Goal: Task Accomplishment & Management: Manage account settings

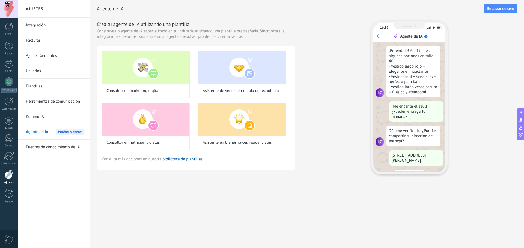
scroll to position [99, 0]
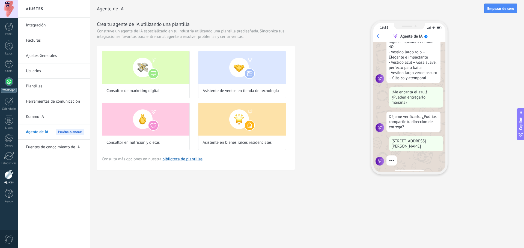
click at [10, 82] on div at bounding box center [9, 81] width 9 height 9
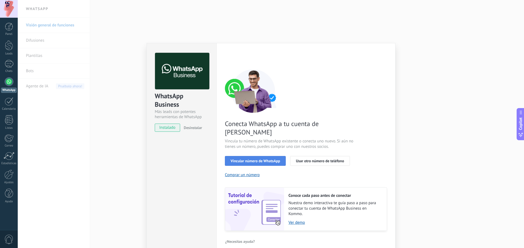
click at [266, 159] on span "Vincular número de WhatsApp" at bounding box center [254, 161] width 49 height 4
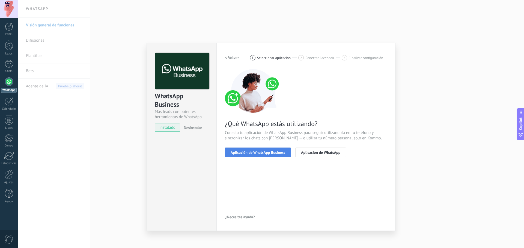
click at [242, 153] on span "Aplicación de WhatsApp Business" at bounding box center [257, 153] width 55 height 4
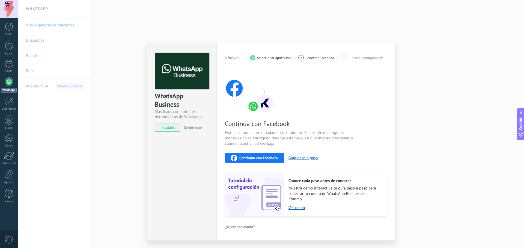
drag, startPoint x: 297, startPoint y: 209, endPoint x: 280, endPoint y: 177, distance: 36.3
click at [280, 177] on img at bounding box center [254, 194] width 59 height 43
click at [299, 206] on link "Ver demo" at bounding box center [334, 208] width 93 height 5
click at [235, 55] on h2 "< Volver" at bounding box center [232, 57] width 14 height 5
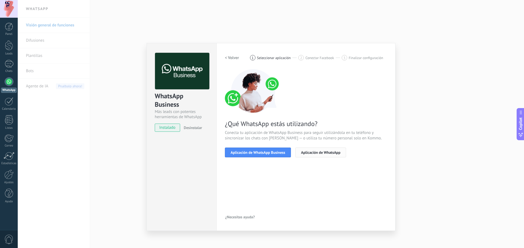
click at [315, 152] on span "Aplicación de WhatsApp" at bounding box center [320, 153] width 39 height 4
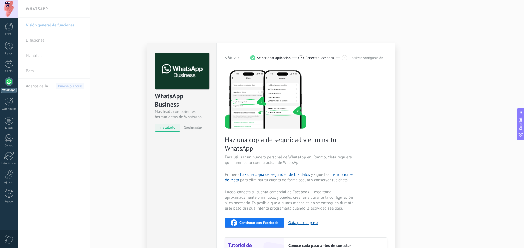
click at [226, 59] on h2 "< Volver" at bounding box center [232, 57] width 14 height 5
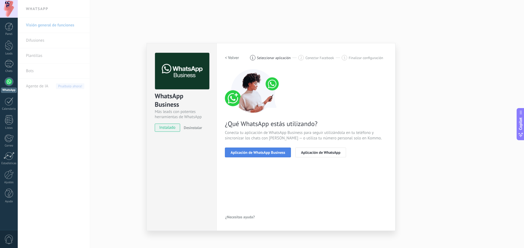
click at [258, 151] on span "Aplicación de WhatsApp Business" at bounding box center [257, 153] width 55 height 4
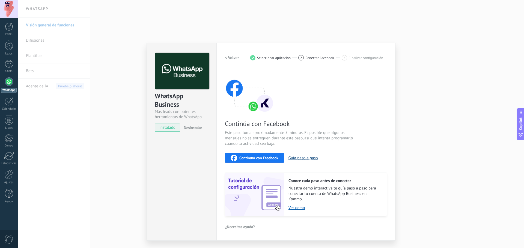
click at [300, 157] on button "Guía paso a paso" at bounding box center [302, 158] width 29 height 5
click at [300, 206] on link "Ver demo" at bounding box center [334, 208] width 93 height 5
click at [254, 158] on span "Continuar con Facebook" at bounding box center [258, 158] width 39 height 4
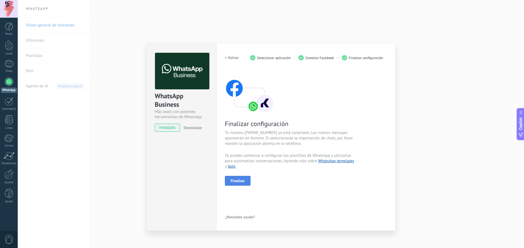
click at [235, 181] on span "Finalizar" at bounding box center [237, 181] width 14 height 4
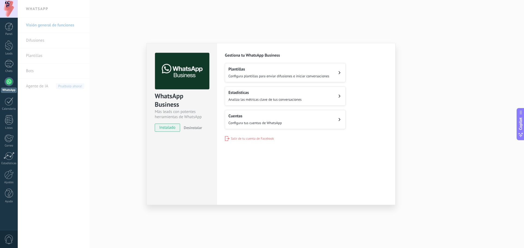
click at [462, 129] on div "WhatsApp Business Más leads con potentes herramientas de WhatsApp instalado Des…" at bounding box center [271, 124] width 506 height 248
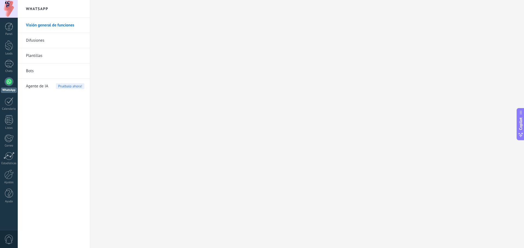
click at [12, 85] on link "WhatsApp" at bounding box center [9, 85] width 18 height 16
click at [13, 27] on div at bounding box center [9, 27] width 8 height 8
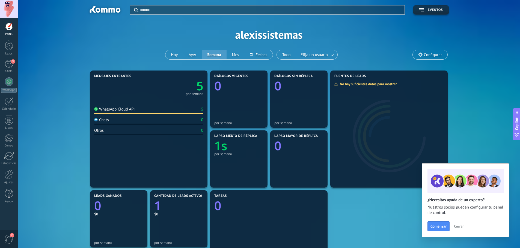
click at [4, 239] on span "2" at bounding box center [8, 240] width 9 height 10
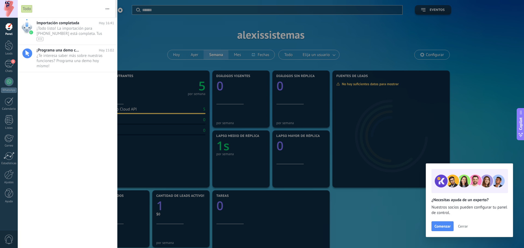
click at [153, 45] on div at bounding box center [262, 124] width 524 height 248
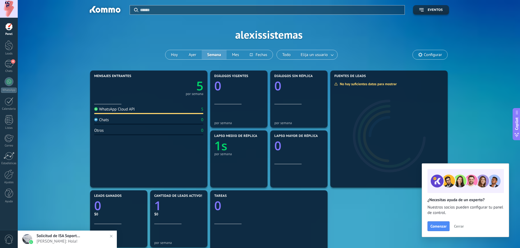
click at [71, 243] on span "Alexis Martinez Galindo: Hola!" at bounding box center [73, 241] width 72 height 5
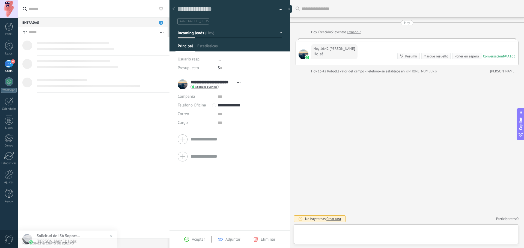
scroll to position [8, 0]
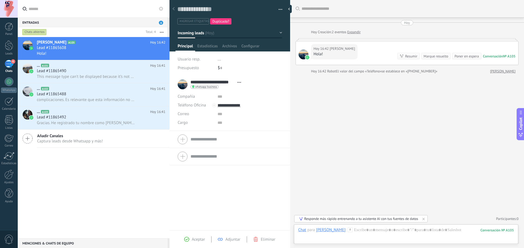
click at [183, 86] on div "**********" at bounding box center [211, 85] width 66 height 14
click at [208, 46] on span "Estadísticas" at bounding box center [207, 48] width 20 height 8
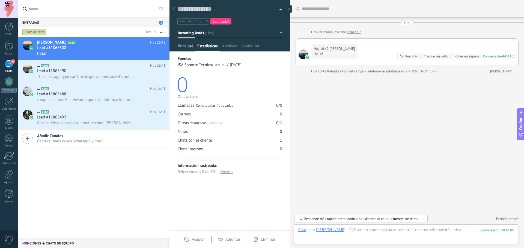
click at [183, 49] on span "Principal" at bounding box center [185, 48] width 15 height 8
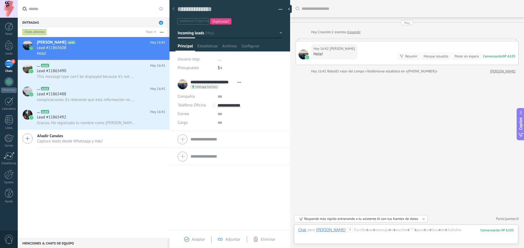
click at [222, 66] on div "$ 0" at bounding box center [250, 68] width 64 height 9
click at [218, 62] on li "..." at bounding box center [250, 59] width 64 height 9
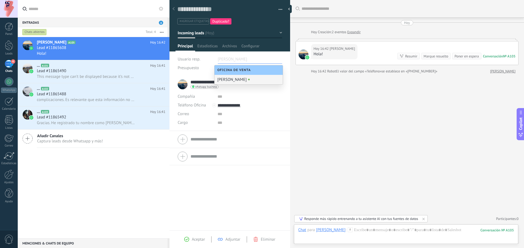
click at [189, 201] on div "**********" at bounding box center [229, 153] width 121 height 155
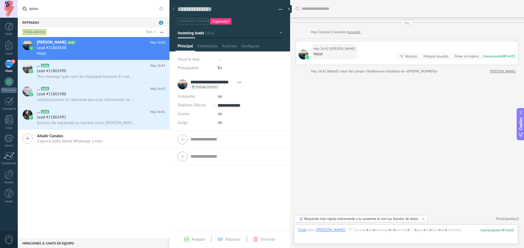
click at [216, 59] on div "Usuario resp. ..." at bounding box center [230, 59] width 104 height 9
click at [218, 58] on span "..." at bounding box center [219, 59] width 3 height 5
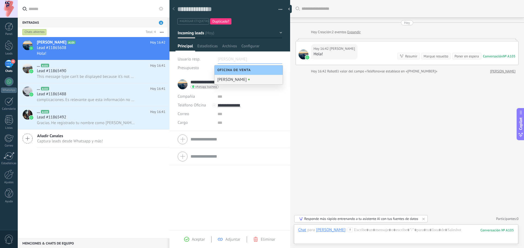
click at [189, 211] on div "**********" at bounding box center [229, 153] width 121 height 155
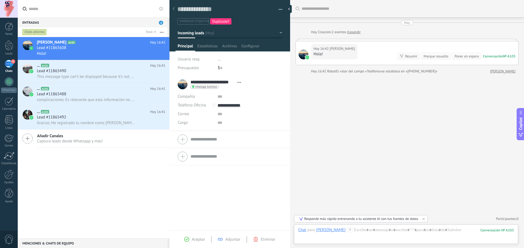
click at [229, 238] on span "Adjuntar" at bounding box center [232, 239] width 15 height 5
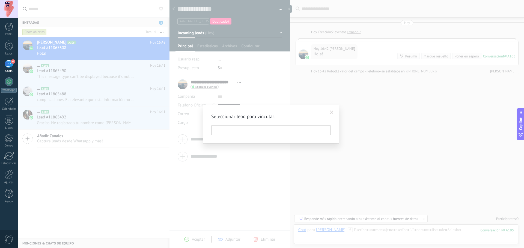
click at [331, 110] on span at bounding box center [331, 112] width 9 height 9
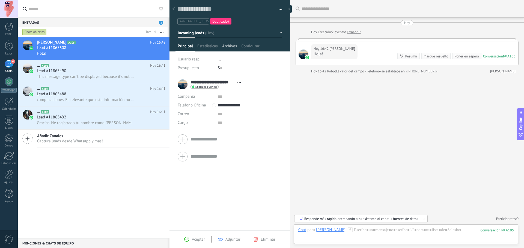
click at [229, 46] on span "Archivos" at bounding box center [229, 48] width 15 height 8
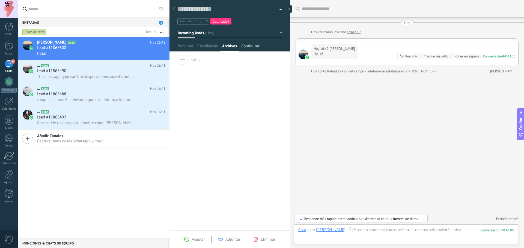
click at [250, 46] on span "Configurar" at bounding box center [250, 48] width 18 height 8
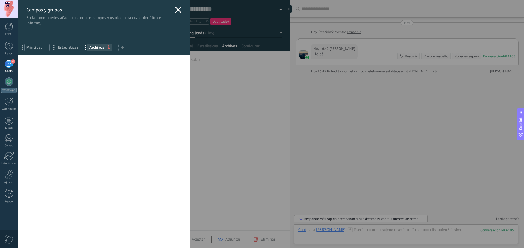
click at [178, 7] on icon at bounding box center [178, 10] width 7 height 7
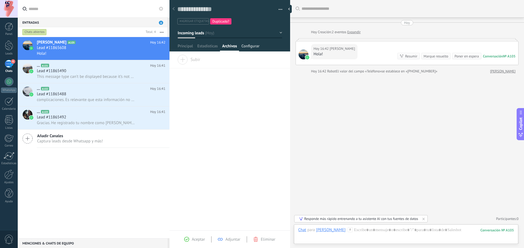
click at [248, 46] on span "Configurar" at bounding box center [250, 48] width 18 height 8
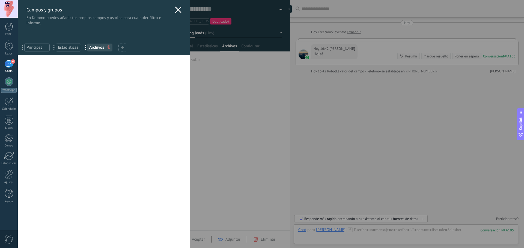
click at [38, 46] on span "Principal" at bounding box center [36, 47] width 21 height 5
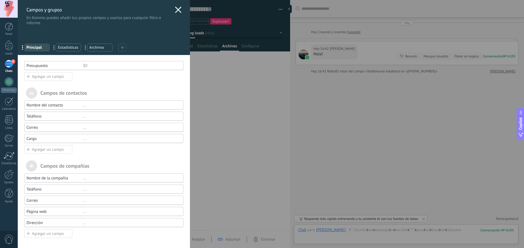
click at [64, 47] on span "Estadísticas" at bounding box center [68, 47] width 21 height 5
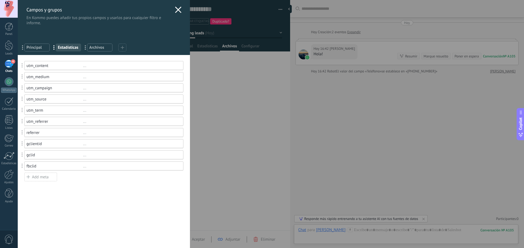
click at [92, 50] on span "Archivos" at bounding box center [99, 47] width 21 height 5
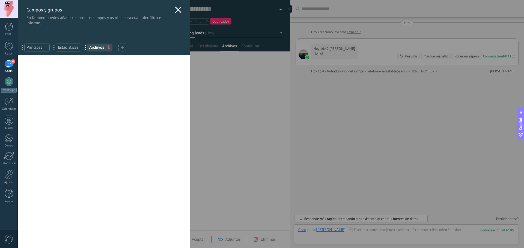
click at [266, 104] on div "Campos y grupos En Kommo puedes añadir tus propios campos y usarlos para cualqu…" at bounding box center [271, 124] width 506 height 248
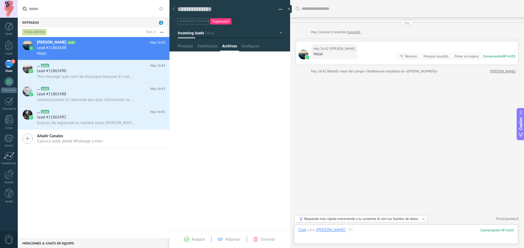
click at [378, 231] on div at bounding box center [405, 236] width 215 height 16
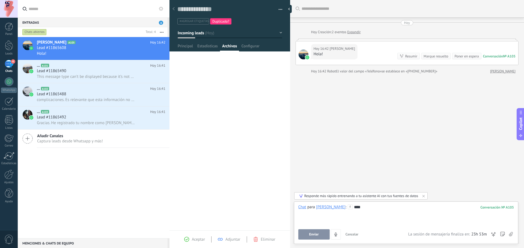
click at [311, 235] on span "Enviar" at bounding box center [314, 235] width 10 height 4
click at [311, 236] on span "Enviar" at bounding box center [314, 235] width 10 height 4
click at [352, 206] on icon at bounding box center [350, 207] width 5 height 5
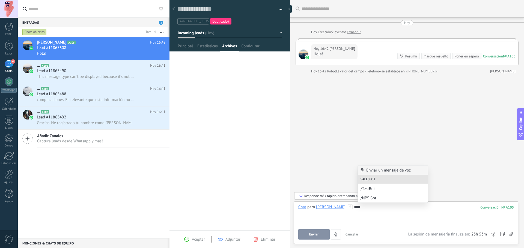
click at [394, 220] on div "****" at bounding box center [405, 215] width 215 height 21
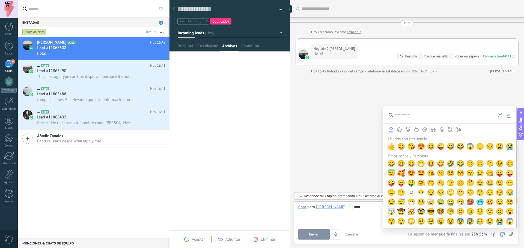
click at [391, 148] on span "👍" at bounding box center [391, 147] width 8 height 8
click at [366, 215] on div "**** **" at bounding box center [405, 215] width 215 height 21
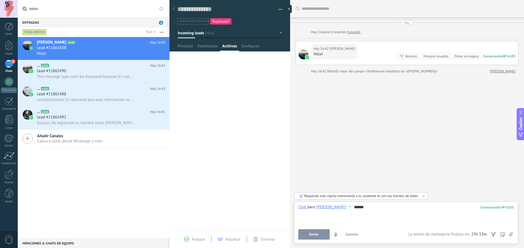
click at [352, 234] on span "Cancelar" at bounding box center [351, 234] width 13 height 5
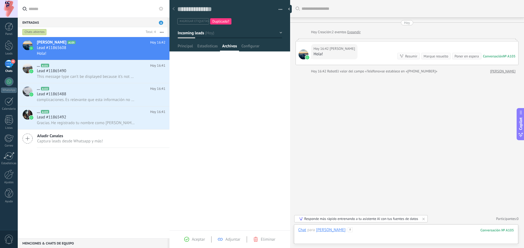
click at [393, 230] on div at bounding box center [405, 236] width 215 height 16
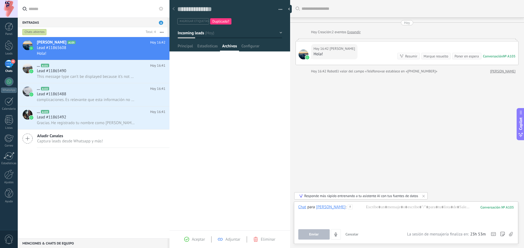
click at [318, 233] on span "Enviar" at bounding box center [314, 235] width 10 height 4
click at [384, 207] on div at bounding box center [405, 215] width 215 height 21
click at [313, 236] on span "Enviar" at bounding box center [314, 235] width 10 height 4
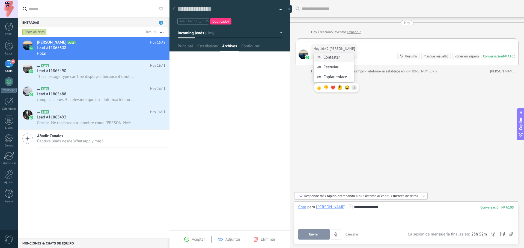
click at [330, 58] on div "Contestar" at bounding box center [334, 58] width 40 height 10
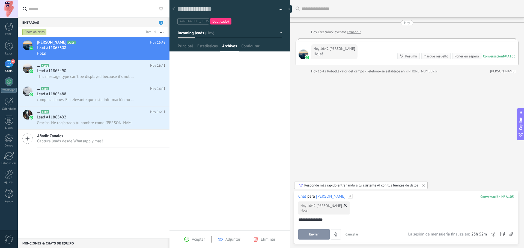
click at [316, 238] on button "Enviar" at bounding box center [313, 235] width 31 height 10
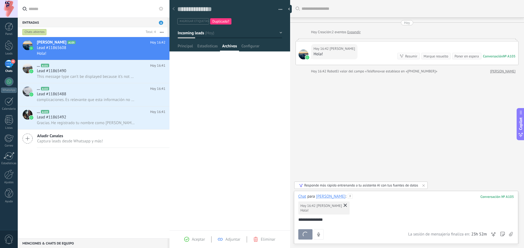
click at [312, 238] on button "Enviar" at bounding box center [305, 235] width 14 height 10
click at [316, 238] on button "Enviar" at bounding box center [313, 235] width 31 height 10
click at [347, 207] on icon at bounding box center [344, 205] width 3 height 3
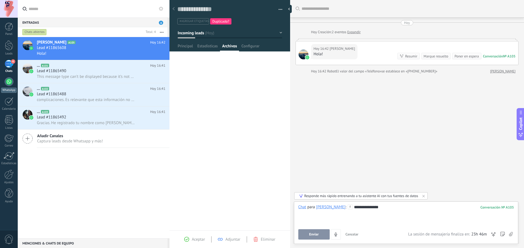
click at [8, 81] on div at bounding box center [9, 81] width 9 height 9
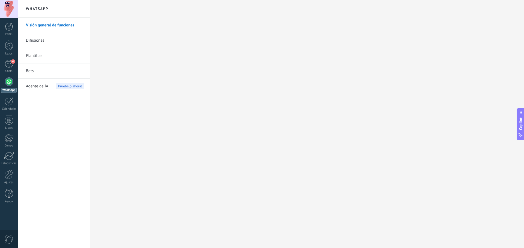
click at [37, 86] on span "Agente de IA" at bounding box center [37, 86] width 22 height 15
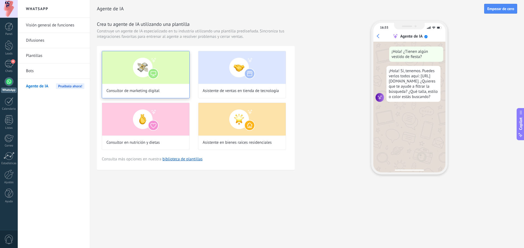
click at [158, 68] on img at bounding box center [145, 67] width 87 height 33
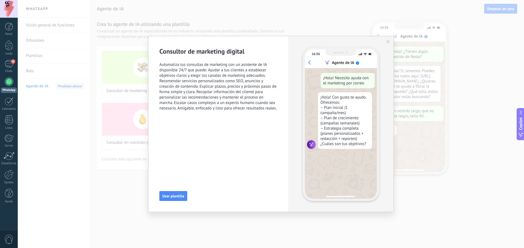
scroll to position [16, 0]
click at [170, 197] on span "Usar plantilla" at bounding box center [173, 196] width 22 height 4
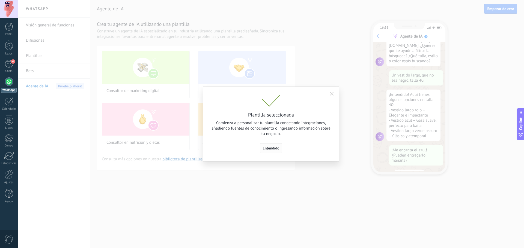
scroll to position [55, 0]
click at [271, 147] on span "Entendido" at bounding box center [271, 148] width 17 height 4
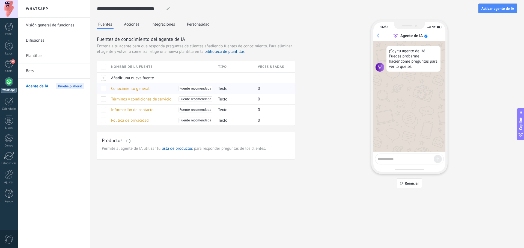
click at [118, 89] on span "Conocimiento general" at bounding box center [130, 88] width 38 height 5
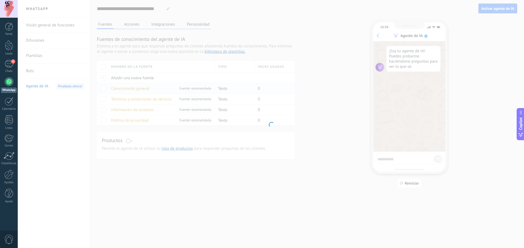
type input "**********"
type textarea "**********"
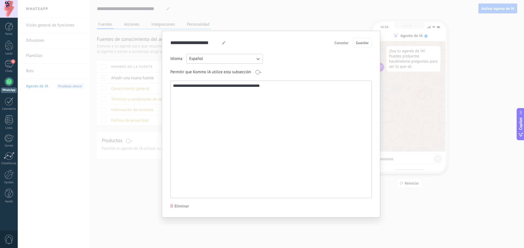
click at [414, 77] on div "**********" at bounding box center [271, 124] width 506 height 248
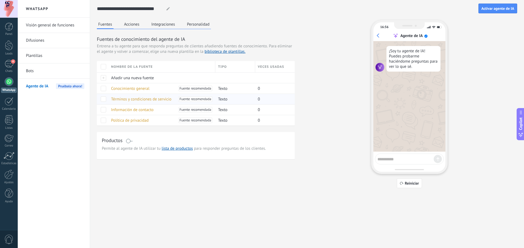
click at [150, 98] on span "Términos y condiciones de servicio" at bounding box center [141, 99] width 60 height 5
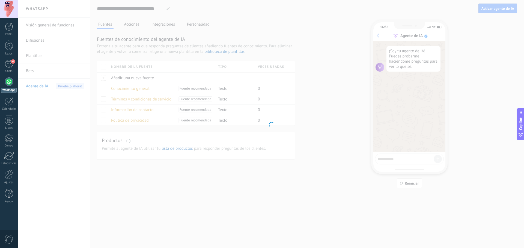
type input "**********"
type textarea "**********"
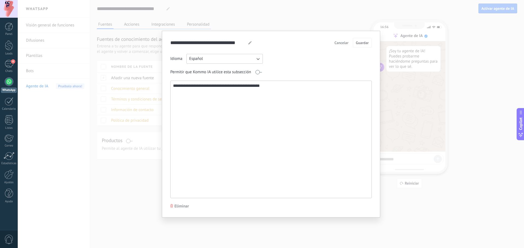
click at [405, 133] on div "**********" at bounding box center [271, 124] width 506 height 248
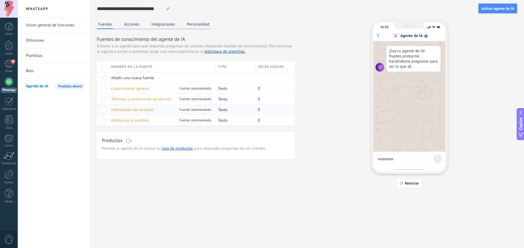
click at [132, 111] on span "Información de contacto" at bounding box center [132, 109] width 43 height 5
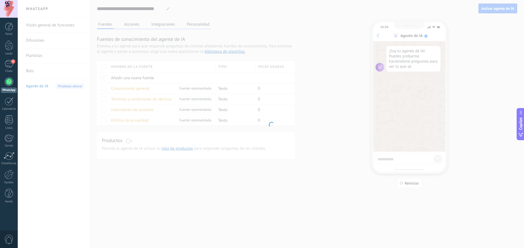
type input "**********"
type textarea "**********"
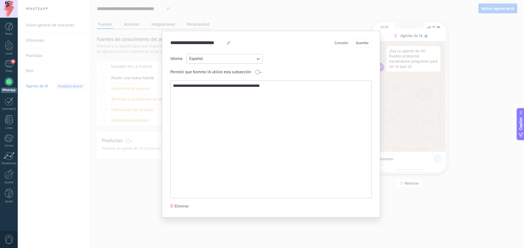
click at [411, 121] on div "**********" at bounding box center [271, 124] width 506 height 248
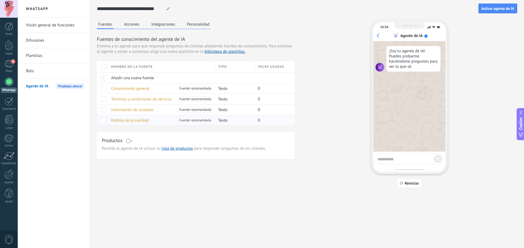
click at [134, 121] on span "Política de privacidad" at bounding box center [130, 120] width 38 height 5
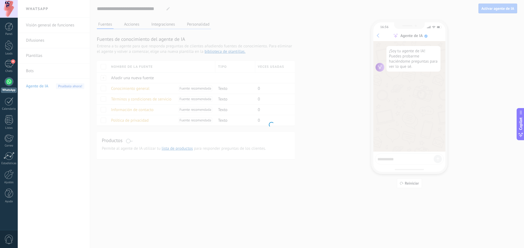
type input "**********"
type textarea "**********"
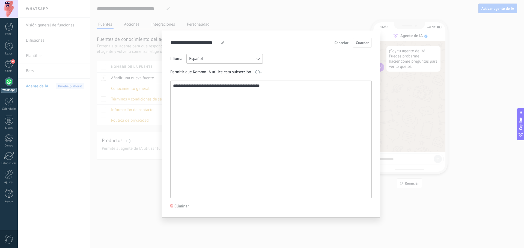
click at [420, 141] on div "**********" at bounding box center [271, 124] width 506 height 248
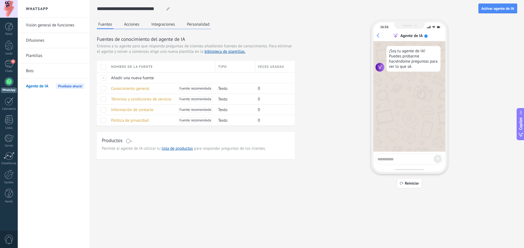
click at [30, 69] on link "Bots" at bounding box center [55, 71] width 58 height 15
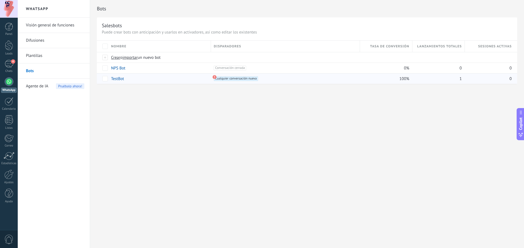
click at [120, 79] on link "TestBot" at bounding box center [117, 78] width 13 height 5
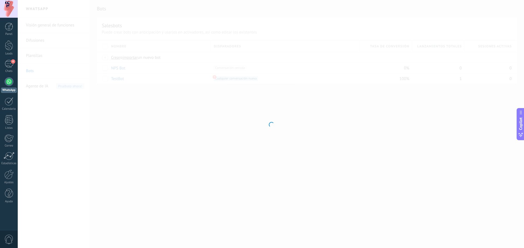
type input "*******"
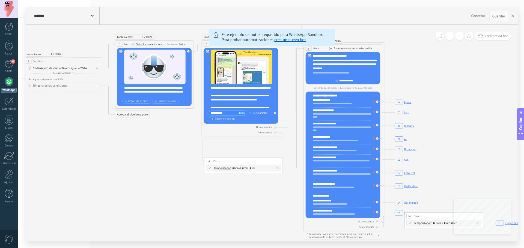
click at [520, 122] on span "Copilot" at bounding box center [520, 124] width 5 height 13
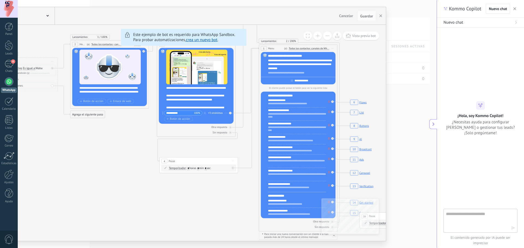
type textarea "**********"
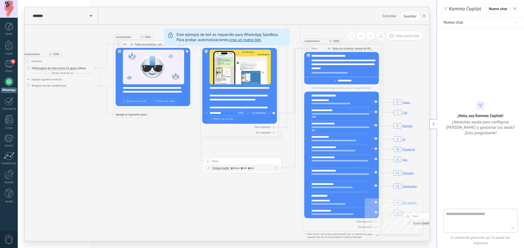
click at [513, 8] on icon "button" at bounding box center [514, 8] width 3 height 3
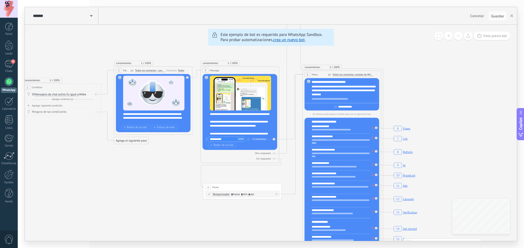
click at [440, 37] on span at bounding box center [439, 36] width 4 height 4
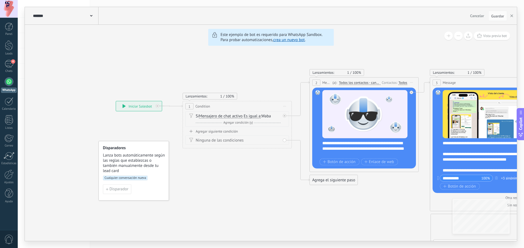
drag, startPoint x: 187, startPoint y: 168, endPoint x: 415, endPoint y: 203, distance: 230.7
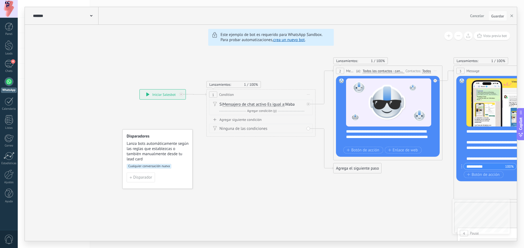
drag, startPoint x: 234, startPoint y: 196, endPoint x: 251, endPoint y: 183, distance: 21.2
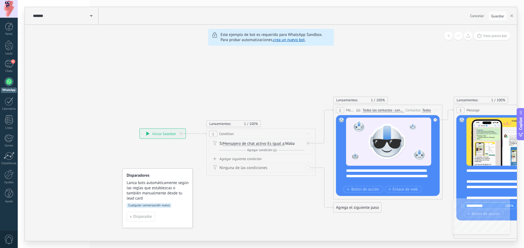
click at [281, 41] on link "crea un nuevo bot" at bounding box center [288, 39] width 31 height 5
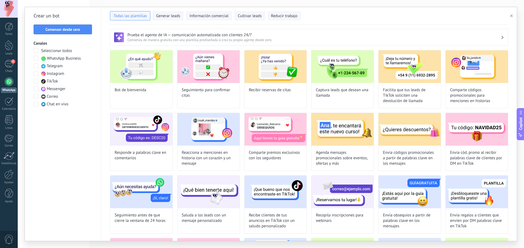
click at [37, 59] on span at bounding box center [36, 58] width 5 height 5
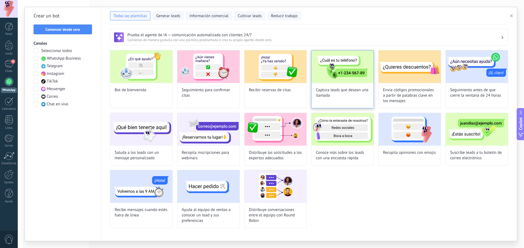
click at [323, 106] on div "Captura leads que desean una llamada" at bounding box center [342, 79] width 63 height 58
type input "**********"
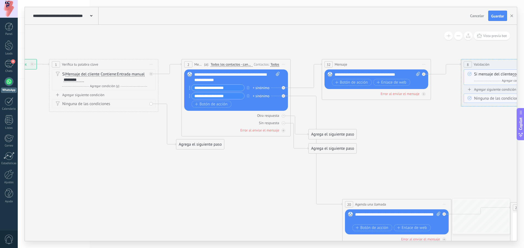
drag, startPoint x: 349, startPoint y: 179, endPoint x: 199, endPoint y: 173, distance: 150.7
click at [199, 173] on icon at bounding box center [496, 157] width 1285 height 469
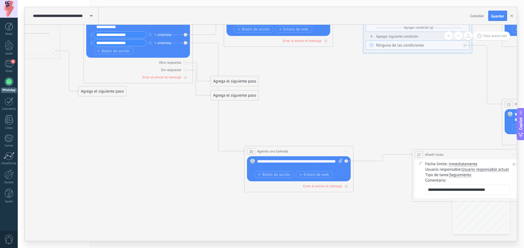
drag, startPoint x: 281, startPoint y: 166, endPoint x: 189, endPoint y: 110, distance: 107.2
click at [183, 112] on icon at bounding box center [398, 104] width 1285 height 469
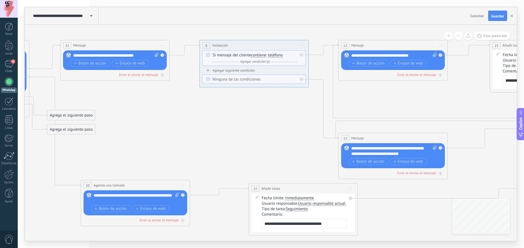
drag, startPoint x: 369, startPoint y: 115, endPoint x: 192, endPoint y: 158, distance: 182.0
click at [192, 158] on icon at bounding box center [235, 138] width 1285 height 469
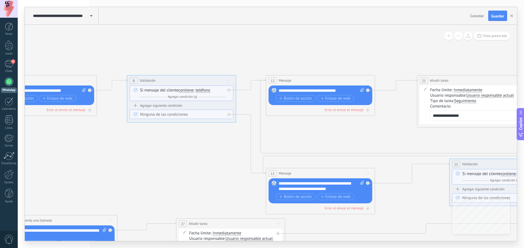
drag, startPoint x: 277, startPoint y: 132, endPoint x: 219, endPoint y: 158, distance: 64.1
click at [219, 158] on icon at bounding box center [162, 173] width 1285 height 469
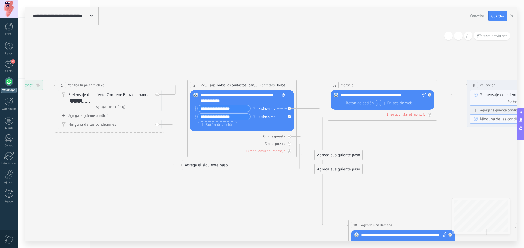
drag, startPoint x: 144, startPoint y: 174, endPoint x: 463, endPoint y: 181, distance: 319.5
click at [483, 178] on icon at bounding box center [502, 178] width 1285 height 469
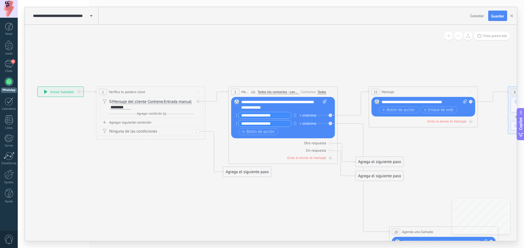
drag, startPoint x: 438, startPoint y: 183, endPoint x: 482, endPoint y: 190, distance: 44.2
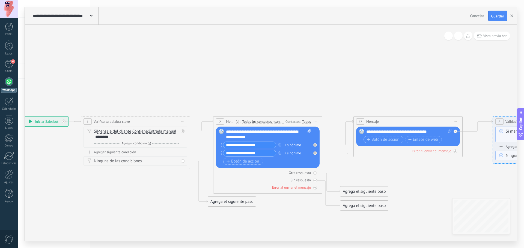
drag, startPoint x: 146, startPoint y: 166, endPoint x: 129, endPoint y: 195, distance: 34.4
click at [129, 195] on icon at bounding box center [528, 214] width 1285 height 469
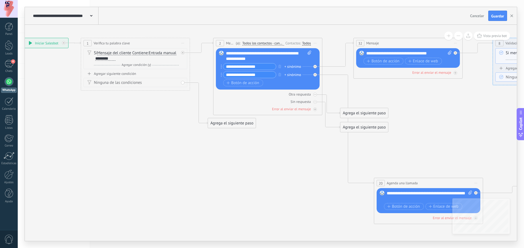
click at [361, 43] on span "32" at bounding box center [360, 43] width 4 height 5
click at [376, 41] on span "Mensaje" at bounding box center [372, 43] width 13 height 5
click at [361, 42] on span "32" at bounding box center [360, 43] width 4 height 5
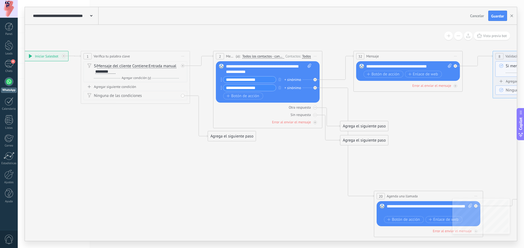
click at [383, 65] on div "**********" at bounding box center [408, 66] width 85 height 5
click at [359, 64] on icon at bounding box center [361, 66] width 5 height 5
click at [450, 65] on icon at bounding box center [450, 66] width 4 height 4
click input "Subir" at bounding box center [0, 0] width 0 height 0
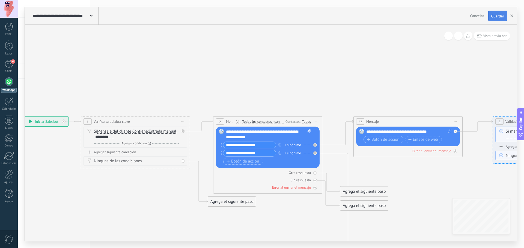
click at [504, 16] on button "Guardar" at bounding box center [497, 16] width 19 height 10
click at [9, 84] on div at bounding box center [9, 81] width 9 height 9
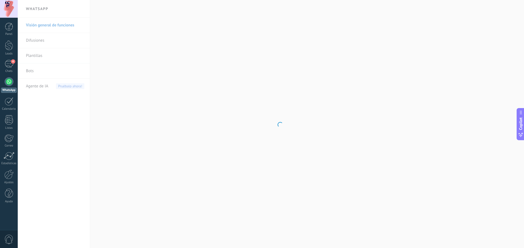
click at [28, 70] on body ".abecls-1,.abecls-2{fill-rule:evenodd}.abecls-2{fill:#fff} .abhcls-1{fill:none}…" at bounding box center [262, 124] width 524 height 248
click at [28, 70] on link "Bots" at bounding box center [55, 71] width 58 height 15
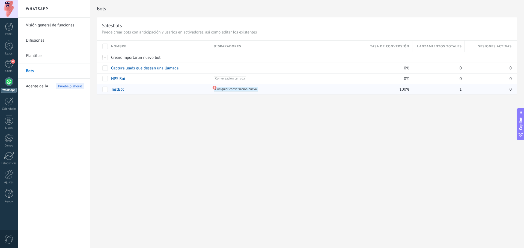
click at [214, 88] on use at bounding box center [214, 88] width 4 height 4
click at [121, 90] on link "TestBot" at bounding box center [117, 89] width 13 height 5
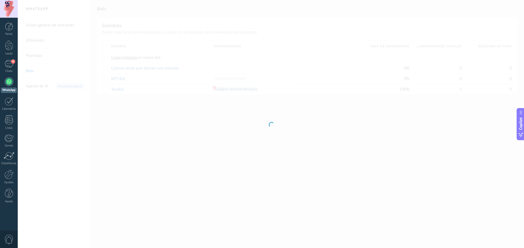
type input "*******"
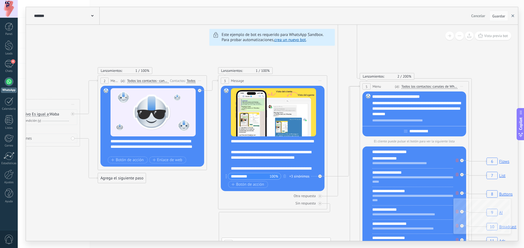
click at [511, 16] on icon "button" at bounding box center [512, 15] width 3 height 3
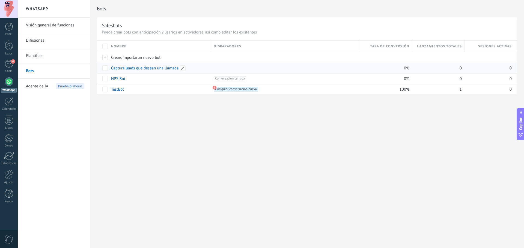
click at [137, 66] on link "Captura leads que desean una llamada" at bounding box center [145, 68] width 68 height 5
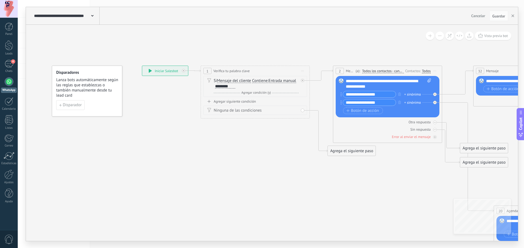
click at [8, 63] on div "4" at bounding box center [9, 64] width 9 height 8
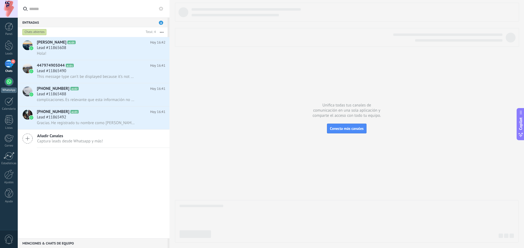
click at [8, 83] on div at bounding box center [9, 81] width 9 height 9
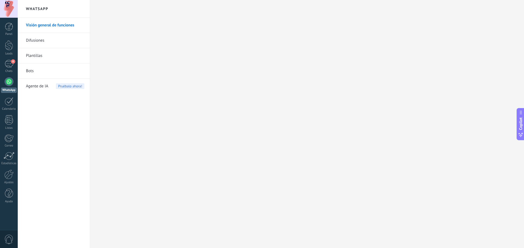
click at [34, 73] on link "Bots" at bounding box center [55, 71] width 58 height 15
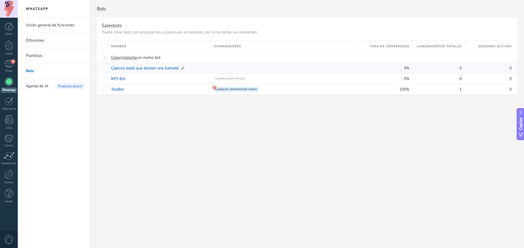
click at [156, 69] on link "Captura leads que desean una llamada" at bounding box center [145, 68] width 68 height 5
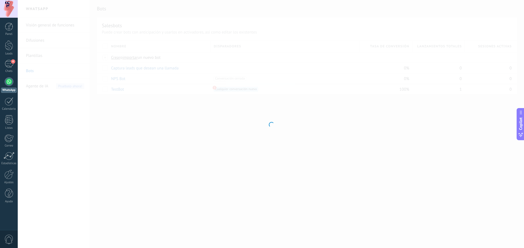
type input "**********"
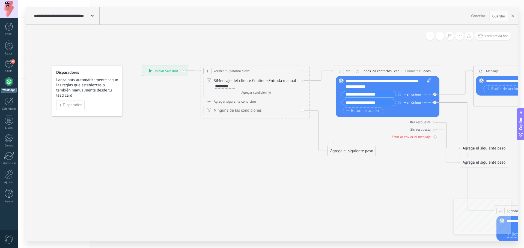
click at [155, 71] on div "**********" at bounding box center [165, 71] width 46 height 10
click at [515, 14] on button "button" at bounding box center [512, 16] width 8 height 10
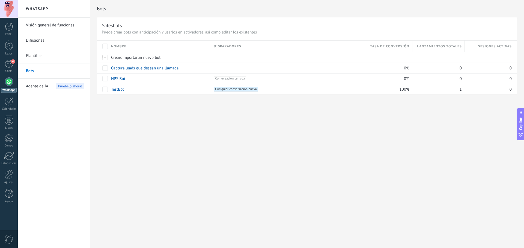
click at [10, 240] on span "0" at bounding box center [8, 240] width 9 height 10
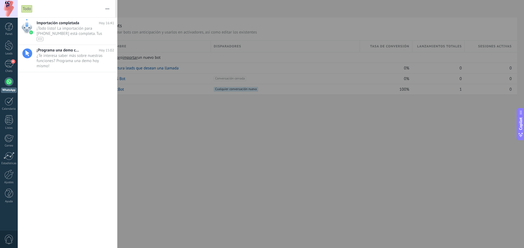
click at [169, 157] on div at bounding box center [262, 124] width 524 height 248
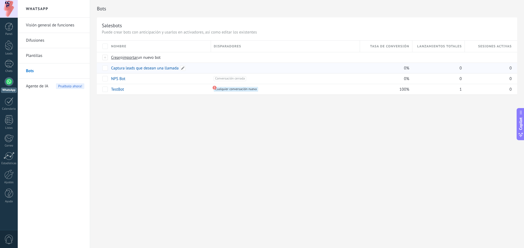
click at [134, 67] on link "Captura leads que desean una llamada" at bounding box center [145, 68] width 68 height 5
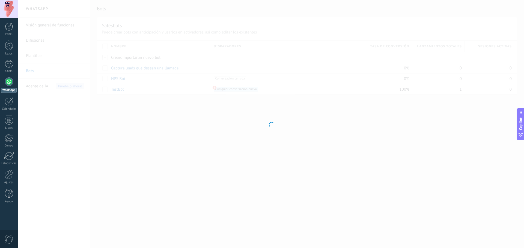
type input "**********"
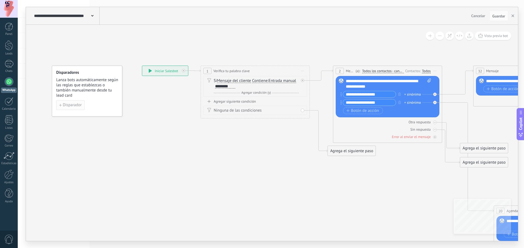
click at [68, 105] on span "Disparador" at bounding box center [72, 105] width 19 height 4
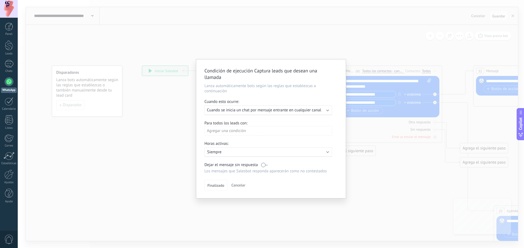
click at [236, 131] on div "Agregar una condición" at bounding box center [268, 131] width 128 height 10
click at [316, 215] on div "Condición de ejecución Captura leads que desean una llamada Lanza automáticamen…" at bounding box center [271, 124] width 506 height 248
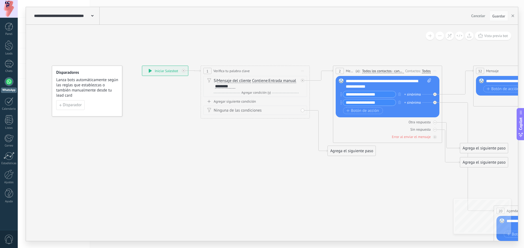
click at [11, 83] on div at bounding box center [9, 81] width 9 height 9
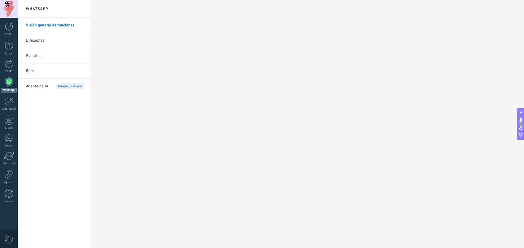
click at [36, 70] on link "Bots" at bounding box center [55, 71] width 58 height 15
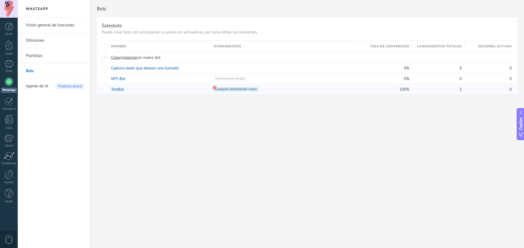
click at [116, 91] on link "TestBot" at bounding box center [117, 89] width 13 height 5
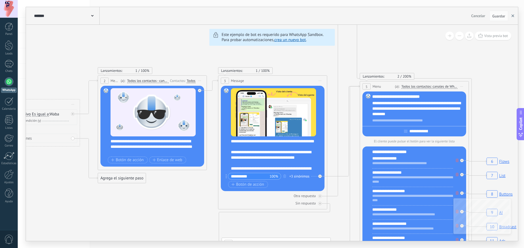
click at [514, 16] on button "button" at bounding box center [512, 16] width 8 height 10
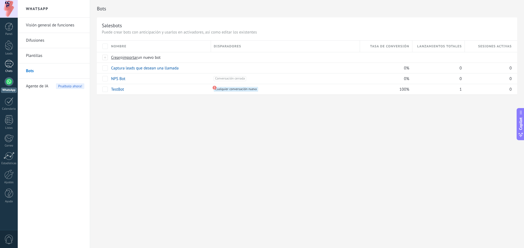
click at [5, 65] on div at bounding box center [9, 64] width 9 height 8
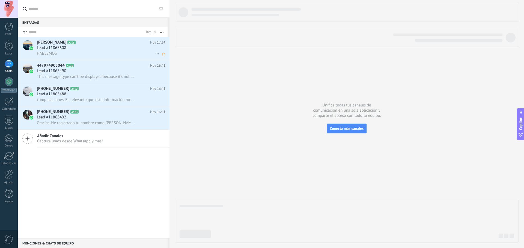
click at [94, 51] on div "HABLEMOS" at bounding box center [101, 54] width 128 height 6
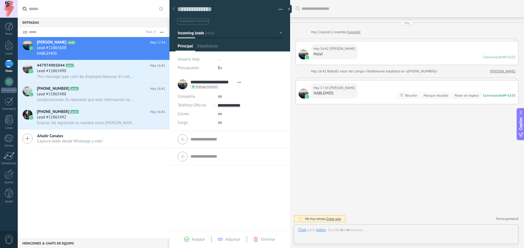
scroll to position [8, 0]
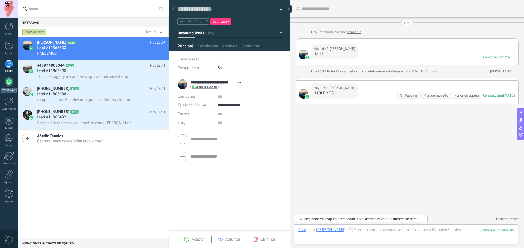
click at [7, 84] on div at bounding box center [9, 81] width 9 height 9
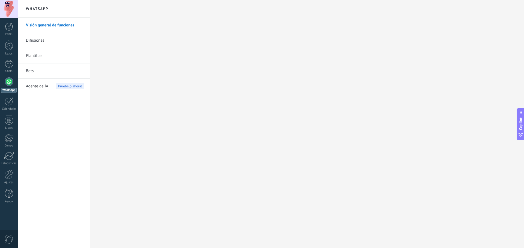
click at [30, 73] on link "Bots" at bounding box center [55, 71] width 58 height 15
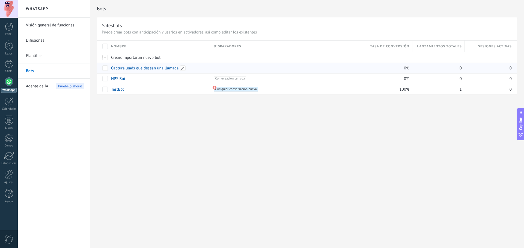
click at [129, 68] on link "Captura leads que desean una llamada" at bounding box center [145, 68] width 68 height 5
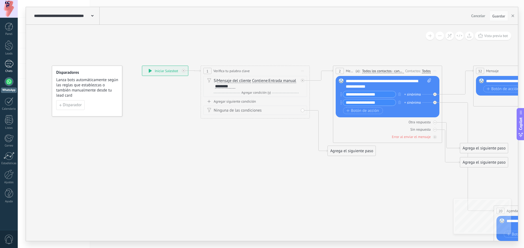
click at [7, 66] on div at bounding box center [9, 64] width 9 height 8
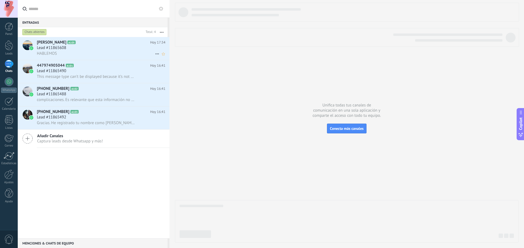
click at [106, 46] on div "Lead #11865608" at bounding box center [101, 47] width 128 height 5
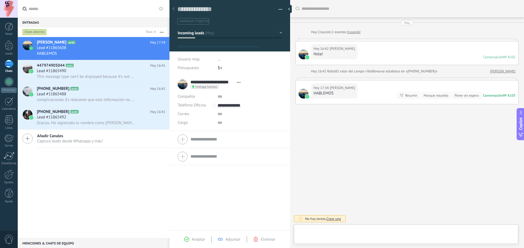
type textarea "**********"
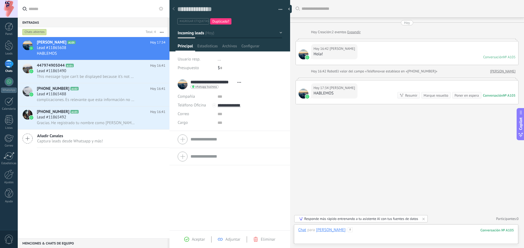
click at [379, 229] on div at bounding box center [405, 236] width 215 height 16
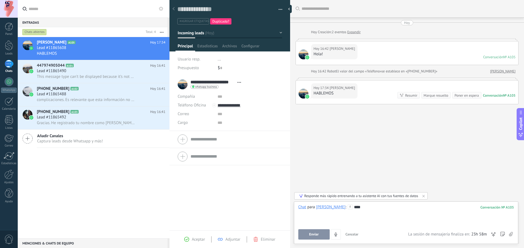
click at [313, 235] on span "Enviar" at bounding box center [314, 235] width 10 height 4
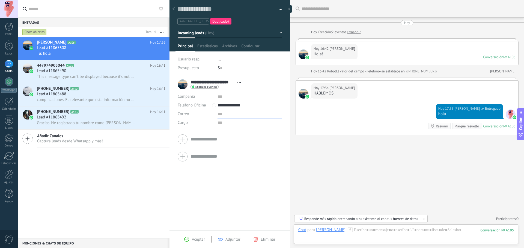
click at [217, 114] on input "text" at bounding box center [249, 114] width 64 height 9
click at [223, 116] on input "text" at bounding box center [249, 114] width 64 height 9
click at [8, 47] on div at bounding box center [9, 45] width 8 height 10
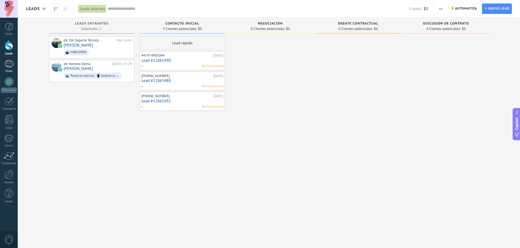
click at [9, 62] on div at bounding box center [9, 64] width 9 height 8
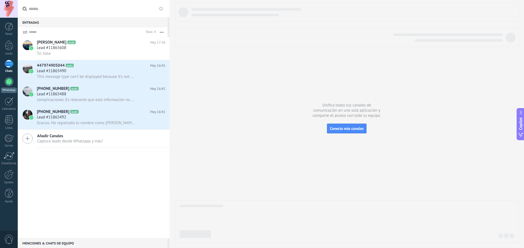
click at [11, 82] on div at bounding box center [9, 81] width 9 height 9
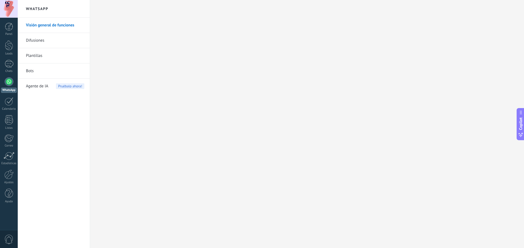
click at [27, 68] on link "Bots" at bounding box center [55, 71] width 58 height 15
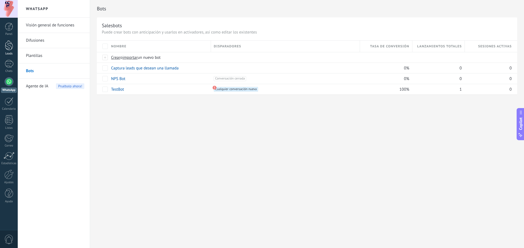
click at [14, 46] on link "Leads" at bounding box center [9, 47] width 18 height 15
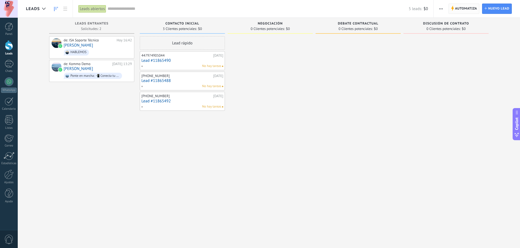
click at [471, 10] on span "Automatiza" at bounding box center [466, 9] width 22 height 10
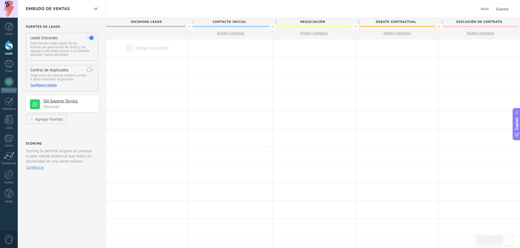
click at [141, 49] on div at bounding box center [147, 48] width 83 height 18
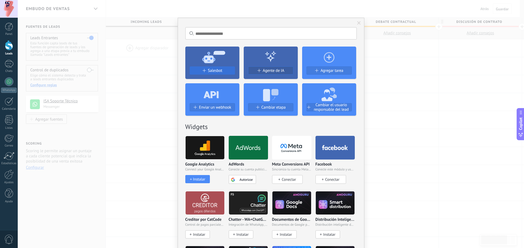
click at [220, 73] on span "Salesbot" at bounding box center [215, 70] width 14 height 5
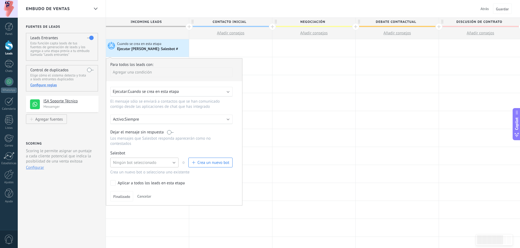
click at [155, 160] on button "Ningún bot seleccionado" at bounding box center [144, 163] width 68 height 10
click at [147, 172] on span "Captura leads que desean una llamada" at bounding box center [142, 172] width 70 height 5
click at [127, 196] on span "Finalizado" at bounding box center [121, 197] width 17 height 4
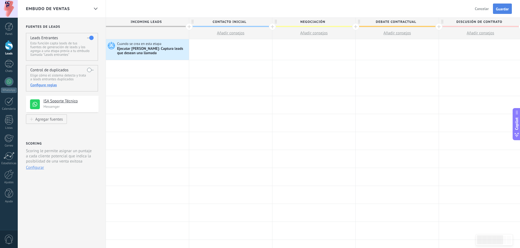
click at [499, 10] on span "Guardar" at bounding box center [502, 9] width 13 height 4
click at [9, 65] on div at bounding box center [9, 64] width 9 height 8
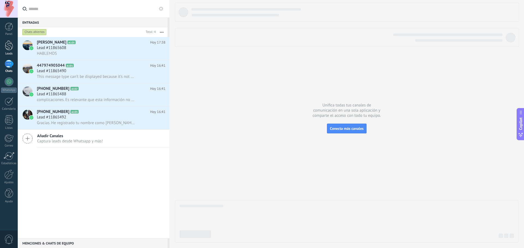
click at [6, 47] on div at bounding box center [9, 45] width 8 height 10
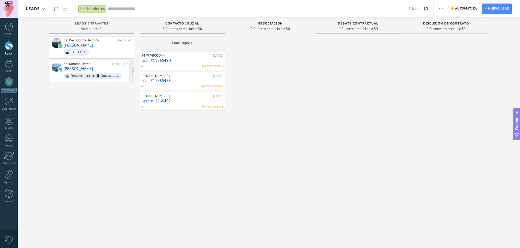
click at [82, 75] on div "Ponte en marcha: 📲 Conecta tu número de WhatsApp 💬" at bounding box center [94, 76] width 49 height 4
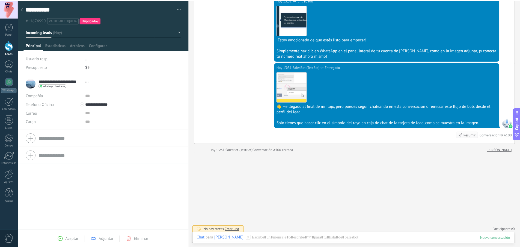
scroll to position [515, 0]
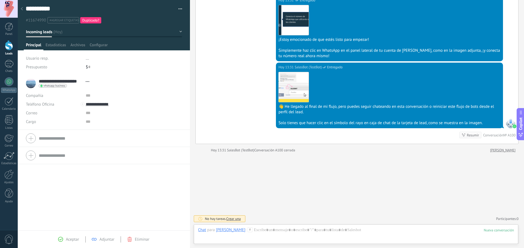
click at [6, 45] on div at bounding box center [9, 45] width 8 height 10
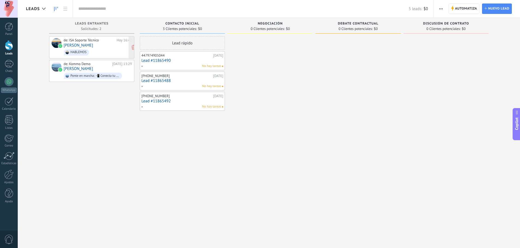
click at [89, 46] on link "[PERSON_NAME]" at bounding box center [78, 45] width 29 height 5
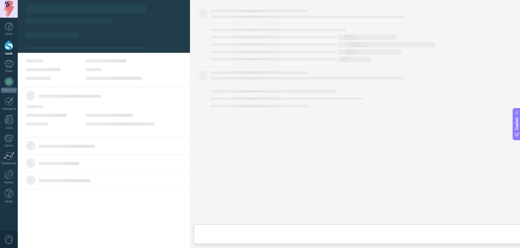
type textarea "**********"
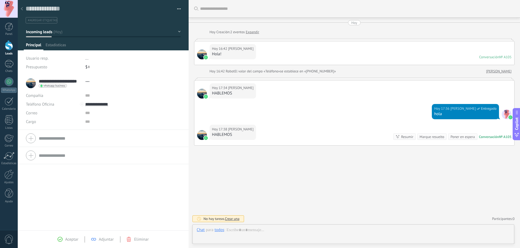
scroll to position [8, 0]
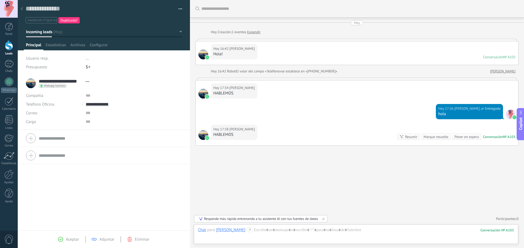
click at [13, 48] on link "Leads" at bounding box center [9, 47] width 18 height 15
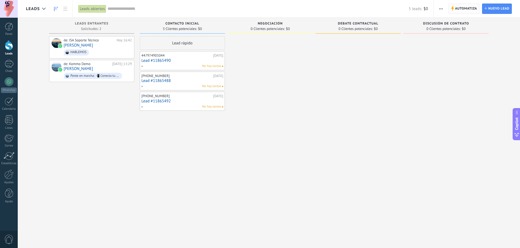
click at [457, 7] on span "Automatiza" at bounding box center [466, 9] width 22 height 10
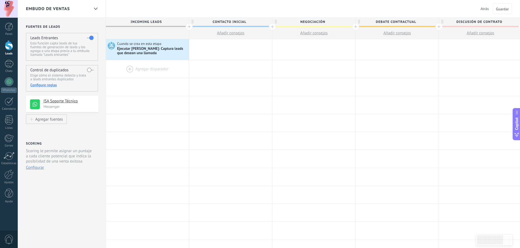
click at [127, 70] on div at bounding box center [147, 69] width 83 height 18
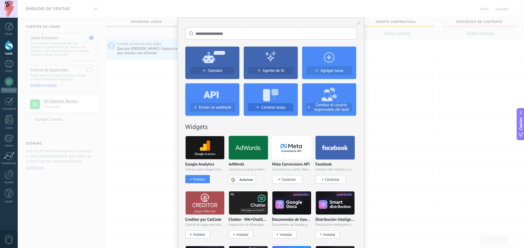
click at [270, 108] on span "Cambiar etapa" at bounding box center [273, 107] width 24 height 5
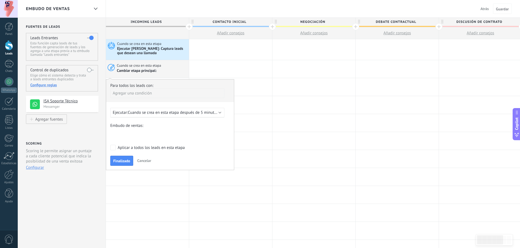
click at [0, 0] on div "Contacto inicial Negociación Debate contractual Discusión de contrato Logrado c…" at bounding box center [0, 0] width 0 height 0
click at [0, 0] on label "Negociación" at bounding box center [0, 0] width 0 height 0
click at [146, 162] on span "Cancelar" at bounding box center [144, 160] width 14 height 5
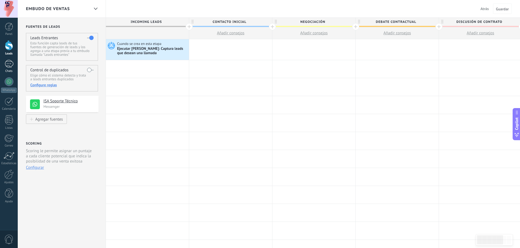
click at [10, 67] on div at bounding box center [9, 64] width 9 height 8
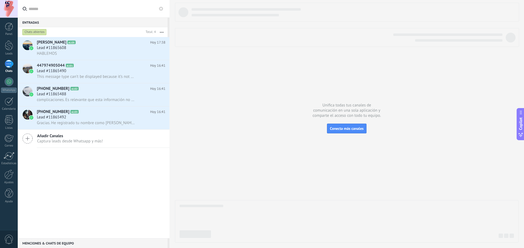
click at [10, 236] on span "0" at bounding box center [8, 240] width 9 height 10
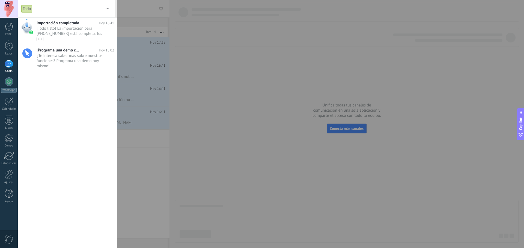
click at [10, 237] on span "0" at bounding box center [8, 240] width 9 height 10
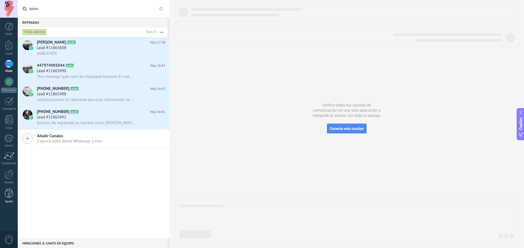
click at [8, 193] on div at bounding box center [9, 194] width 8 height 10
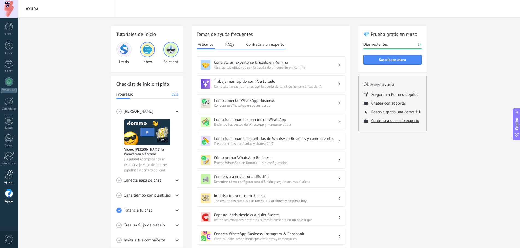
click at [11, 178] on div at bounding box center [8, 175] width 9 height 10
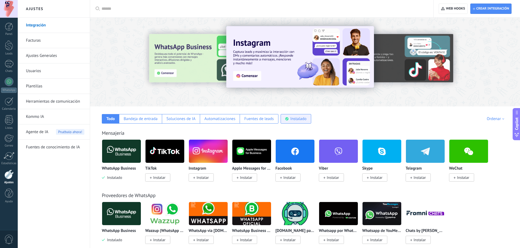
click at [295, 120] on div "Instalado" at bounding box center [298, 118] width 16 height 5
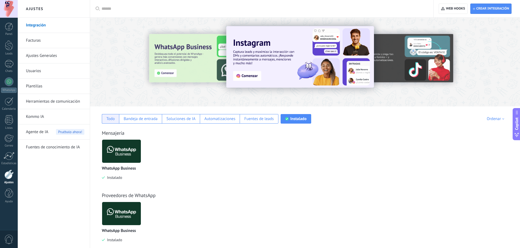
click at [108, 120] on div "Todo" at bounding box center [110, 118] width 8 height 5
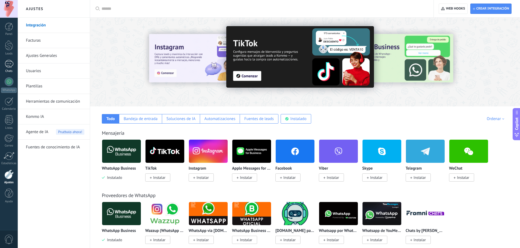
click at [10, 68] on div at bounding box center [9, 64] width 9 height 8
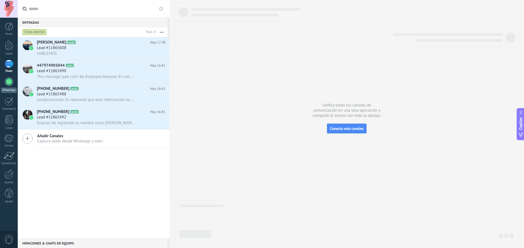
click at [8, 88] on div "WhatsApp" at bounding box center [9, 90] width 16 height 5
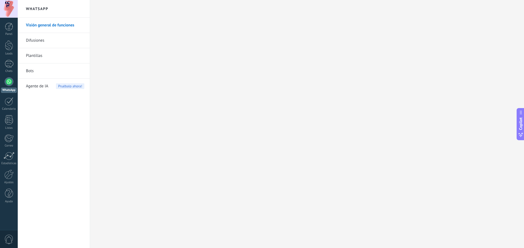
click at [41, 87] on span "Agente de IA" at bounding box center [37, 86] width 22 height 15
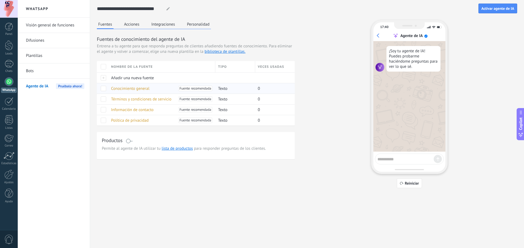
click at [142, 91] on span "Conocimiento general" at bounding box center [130, 88] width 38 height 5
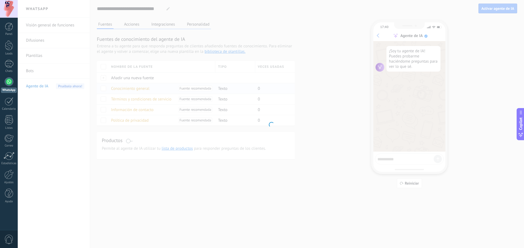
type input "**********"
type textarea "**********"
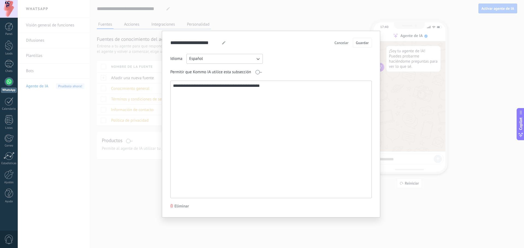
click at [268, 92] on textarea "**********" at bounding box center [270, 139] width 200 height 117
click at [413, 96] on div "**********" at bounding box center [271, 124] width 506 height 248
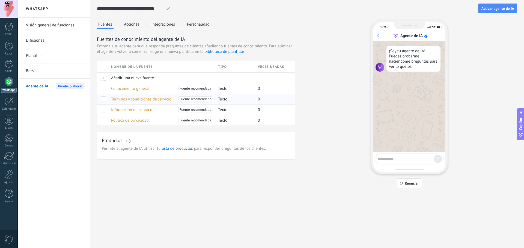
click at [140, 99] on span "Términos y condiciones de servicio" at bounding box center [141, 99] width 60 height 5
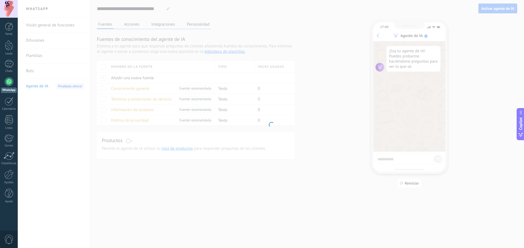
type input "**********"
type textarea "**********"
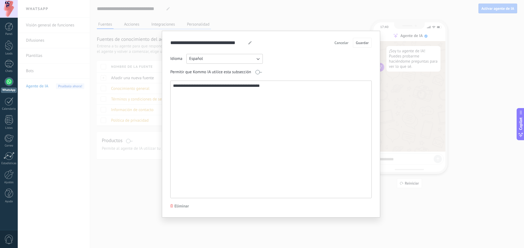
click at [413, 122] on div "**********" at bounding box center [271, 124] width 506 height 248
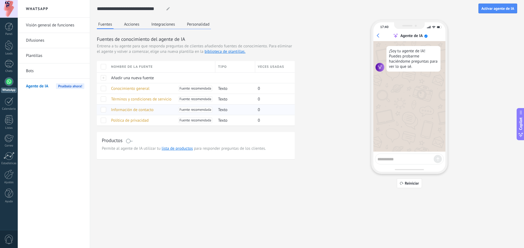
click at [144, 107] on span "Información de contacto" at bounding box center [132, 109] width 43 height 5
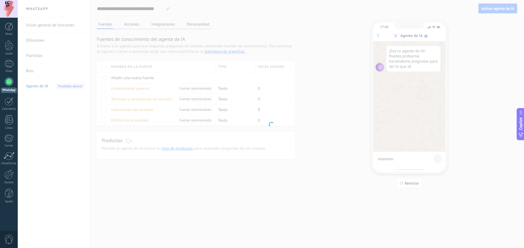
type input "**********"
type textarea "**********"
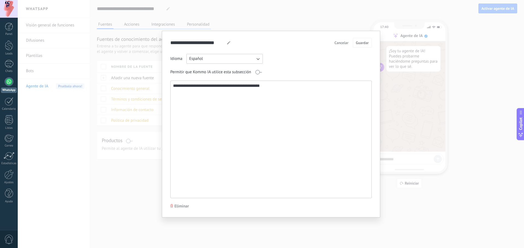
drag, startPoint x: 441, startPoint y: 137, endPoint x: 217, endPoint y: 113, distance: 226.0
click at [441, 137] on div "**********" at bounding box center [271, 124] width 506 height 248
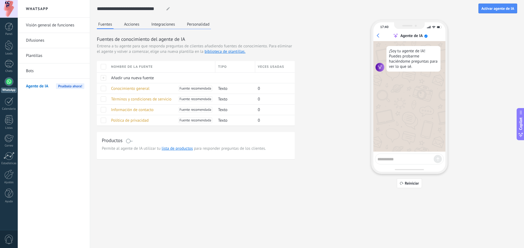
click at [41, 67] on link "Bots" at bounding box center [55, 71] width 58 height 15
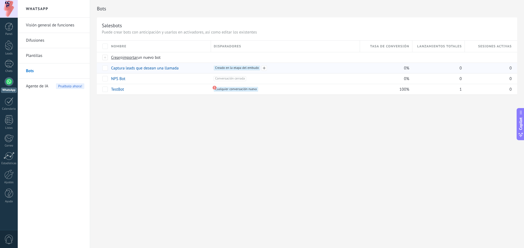
click at [236, 67] on span "Creado en la etapa del embudo +0" at bounding box center [237, 68] width 46 height 5
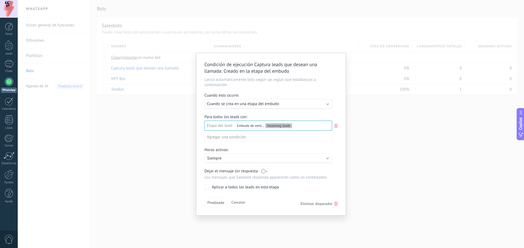
click at [0, 0] on div "Incoming leads Contacto inicial Negociación Debate contractual Discusión de con…" at bounding box center [0, 0] width 0 height 0
click at [215, 202] on div "Incoming leads Contacto inicial Negociación Debate contractual Discusión de con…" at bounding box center [268, 184] width 128 height 126
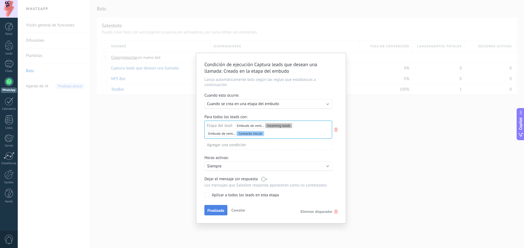
click at [214, 212] on span "Finalizado" at bounding box center [215, 211] width 17 height 4
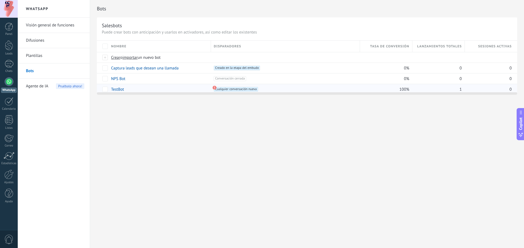
click at [238, 90] on span "Cualquier conversación nueva +0" at bounding box center [236, 89] width 44 height 5
click at [229, 89] on span "Cualquier conversación nueva +0" at bounding box center [236, 89] width 44 height 5
click at [220, 90] on span "Cualquier conversación nueva +0" at bounding box center [236, 89] width 44 height 5
drag, startPoint x: 208, startPoint y: 91, endPoint x: 211, endPoint y: 83, distance: 8.9
click at [208, 90] on div "Nombre Disparadores Tasa de conversión Lanzamientos totales Sesiones activas Cr…" at bounding box center [307, 67] width 420 height 54
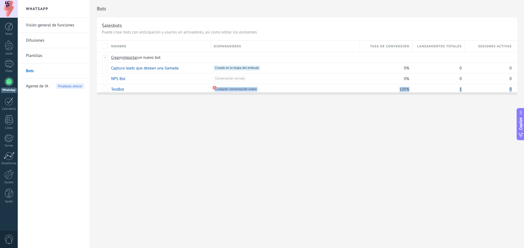
click at [238, 91] on div at bounding box center [307, 92] width 420 height 4
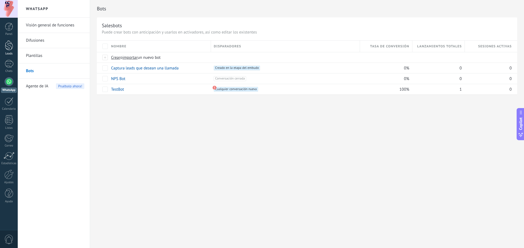
click at [13, 43] on div at bounding box center [9, 45] width 8 height 10
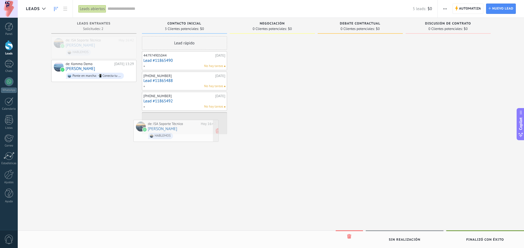
drag, startPoint x: 99, startPoint y: 46, endPoint x: 181, endPoint y: 129, distance: 117.3
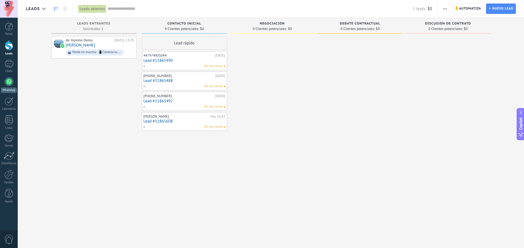
click at [7, 85] on div at bounding box center [9, 81] width 9 height 9
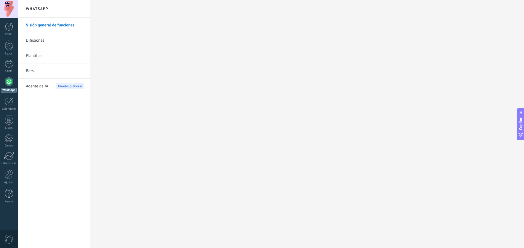
click at [34, 70] on link "Bots" at bounding box center [55, 71] width 58 height 15
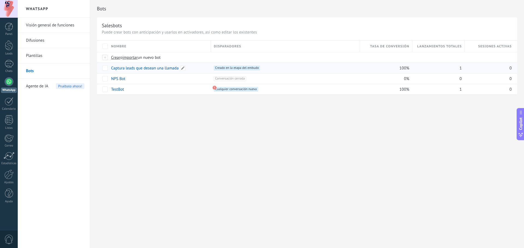
click at [130, 68] on link "Captura leads que desean una llamada" at bounding box center [145, 68] width 68 height 5
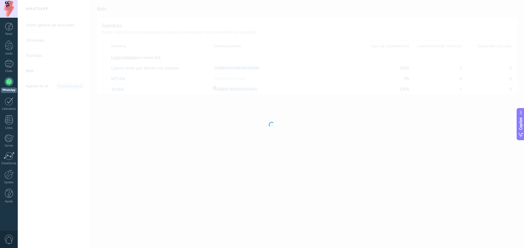
type input "**********"
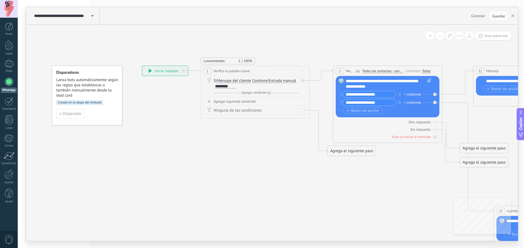
click at [281, 82] on span "Entrada manual" at bounding box center [282, 81] width 28 height 4
click at [281, 82] on button "Entrada manual" at bounding box center [300, 81] width 68 height 10
click at [236, 72] on span "Verifica tu palabra clave" at bounding box center [231, 70] width 36 height 5
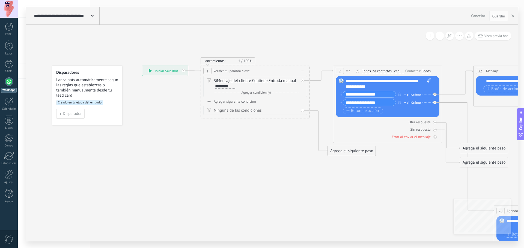
click at [211, 69] on div "1" at bounding box center [207, 71] width 8 height 6
click at [66, 113] on span "Disparador" at bounding box center [72, 114] width 19 height 4
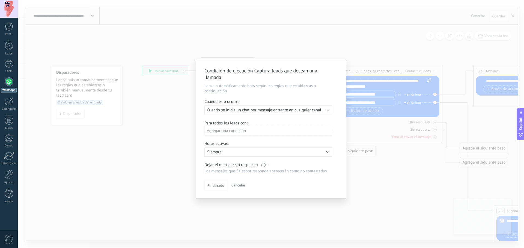
click at [293, 111] on span "Cuando se inicia un chat por mensaje entrante en cualquier canal" at bounding box center [264, 110] width 114 height 5
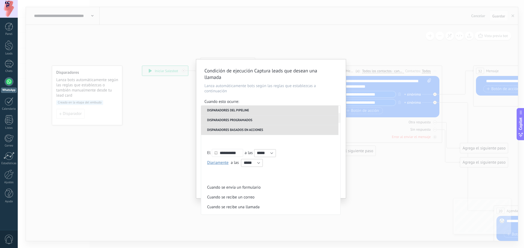
scroll to position [0, 0]
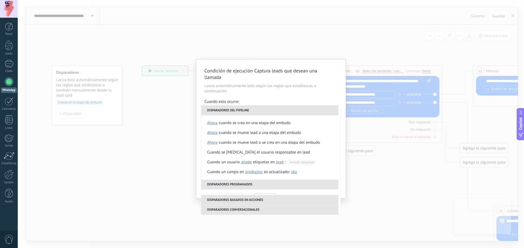
click at [162, 148] on div "Condición de ejecución Captura leads que desean una llamada Lanza automáticamen…" at bounding box center [271, 124] width 506 height 248
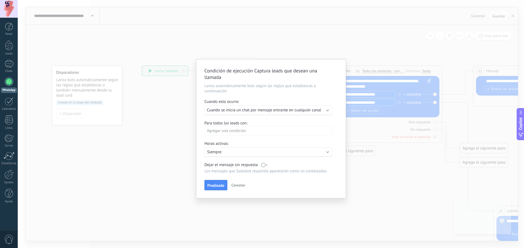
click at [241, 185] on span "Cancelar" at bounding box center [238, 185] width 14 height 5
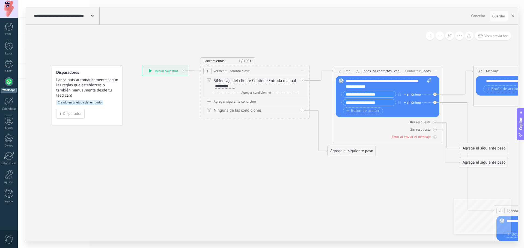
click at [8, 17] on div at bounding box center [9, 9] width 18 height 18
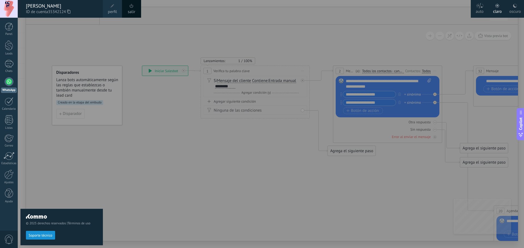
click at [30, 30] on div "© 2025 derechos reservados | Términos de uso Soporte técnico" at bounding box center [61, 133] width 82 height 231
click at [8, 71] on div "Chats" at bounding box center [9, 72] width 16 height 4
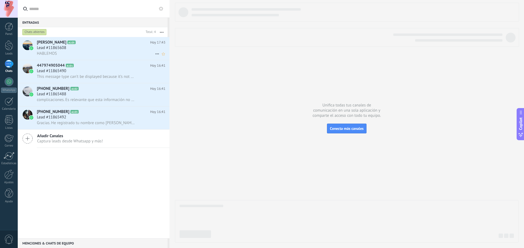
click at [70, 52] on div "HABLEMOS" at bounding box center [101, 54] width 128 height 6
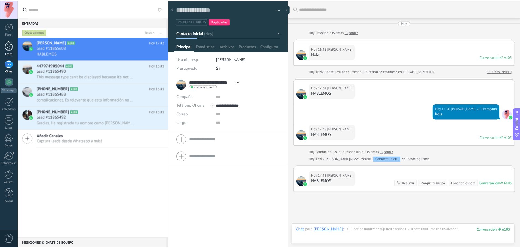
scroll to position [39, 0]
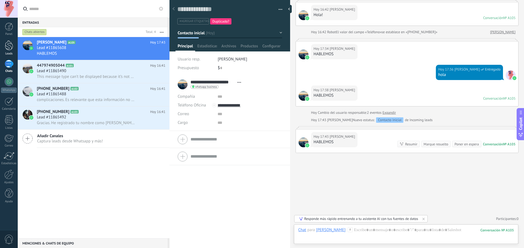
click at [12, 47] on div at bounding box center [9, 45] width 8 height 10
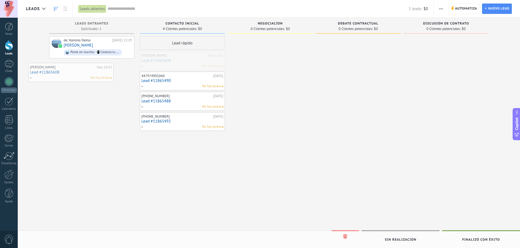
drag, startPoint x: 175, startPoint y: 59, endPoint x: 85, endPoint y: 69, distance: 90.3
drag, startPoint x: 161, startPoint y: 58, endPoint x: 65, endPoint y: 34, distance: 98.2
drag, startPoint x: 155, startPoint y: 57, endPoint x: 73, endPoint y: 39, distance: 84.2
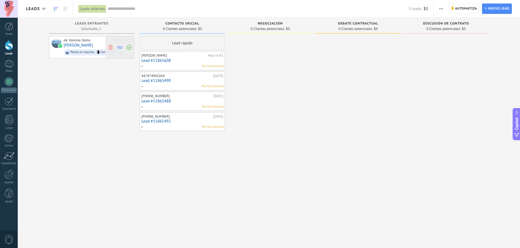
click at [111, 47] on use at bounding box center [110, 47] width 4 height 5
click at [163, 58] on link "Lead #11865608" at bounding box center [182, 60] width 82 height 5
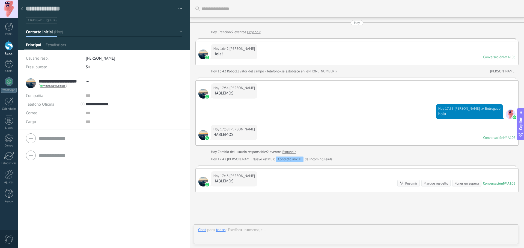
scroll to position [39, 0]
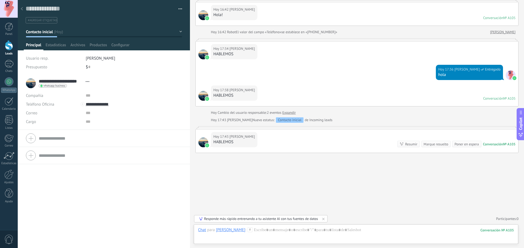
click at [10, 44] on div at bounding box center [9, 45] width 8 height 10
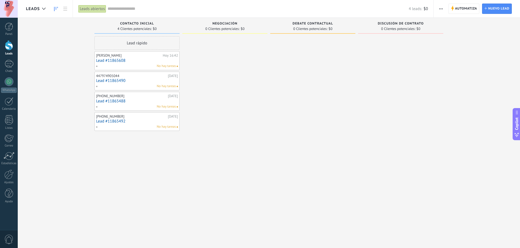
click at [132, 41] on div "Lead rápido" at bounding box center [136, 43] width 85 height 14
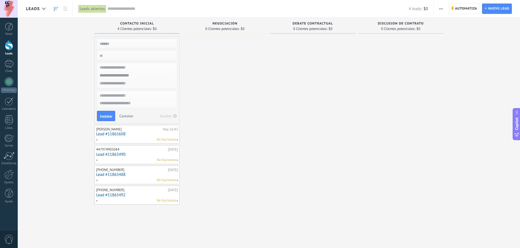
click at [222, 102] on div at bounding box center [224, 124] width 85 height 177
click at [128, 117] on span "Cancelar" at bounding box center [126, 116] width 14 height 5
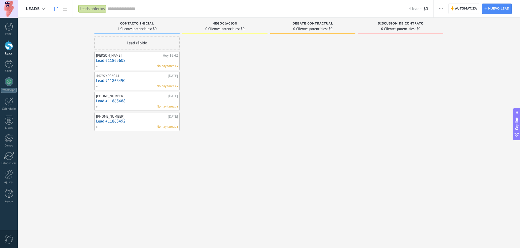
click at [6, 49] on div at bounding box center [9, 45] width 8 height 10
click at [6, 78] on div at bounding box center [9, 81] width 9 height 9
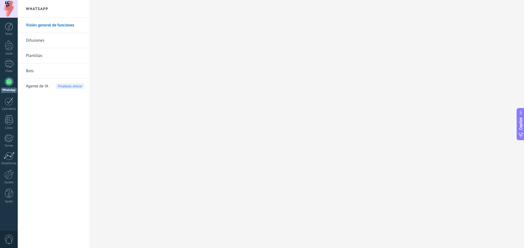
click at [47, 72] on link "Bots" at bounding box center [55, 71] width 58 height 15
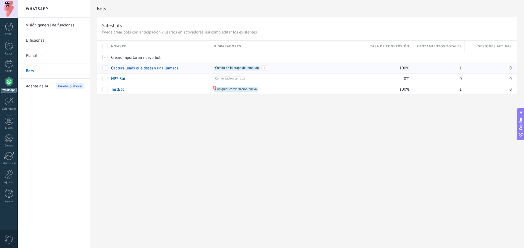
click at [235, 68] on span "Creado en la etapa del embudo +0" at bounding box center [237, 68] width 46 height 5
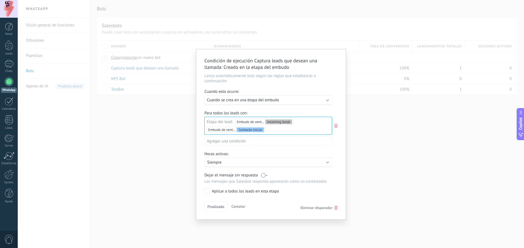
click at [241, 193] on div "Aplicar a todos los leads en esta etapa" at bounding box center [245, 191] width 67 height 5
click at [254, 97] on div "Ejecutar: Cuando se crea en una etapa del embudo" at bounding box center [268, 100] width 128 height 10
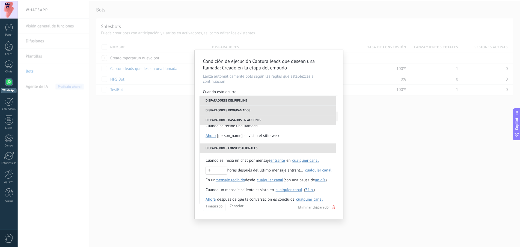
scroll to position [119, 0]
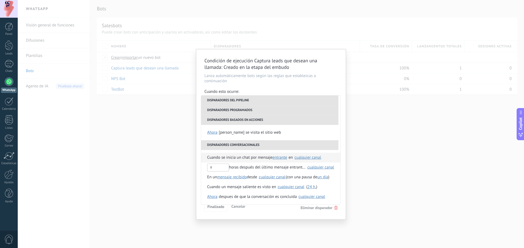
click at [250, 159] on span "Cuando se inicia un chat por mensaje" at bounding box center [239, 158] width 65 height 10
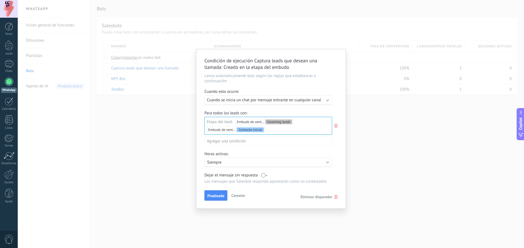
click at [0, 0] on div "Incoming leads Contacto inicial Negociación Debate contractual Discusión de con…" at bounding box center [0, 0] width 0 height 0
click at [295, 104] on div at bounding box center [271, 124] width 506 height 248
click at [0, 0] on div "Incoming leads Contacto inicial Negociación Debate contractual Discusión de con…" at bounding box center [0, 0] width 0 height 0
click at [0, 0] on div "Contacto inicial" at bounding box center [0, 0] width 0 height 0
click at [211, 197] on div "Incoming leads Contacto inicial Negociación Debate contractual Discusión de con…" at bounding box center [268, 178] width 128 height 122
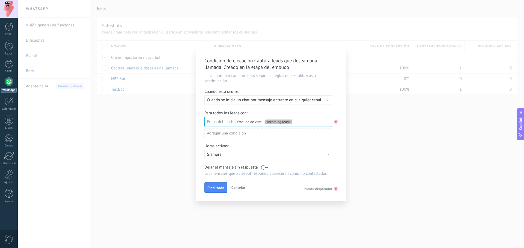
click at [0, 0] on div "Incoming leads Contacto inicial Negociación Debate contractual Discusión de con…" at bounding box center [0, 0] width 0 height 0
click at [0, 0] on div "Contacto inicial" at bounding box center [0, 0] width 0 height 0
click at [212, 194] on div "Incoming leads Contacto inicial Negociación Debate contractual Discusión de con…" at bounding box center [268, 182] width 128 height 130
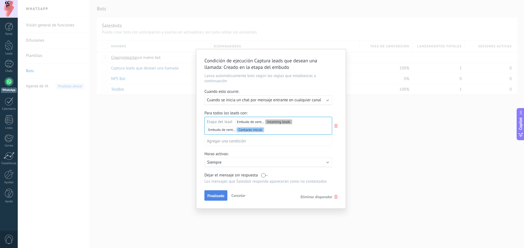
click at [214, 194] on span "Finalizado" at bounding box center [215, 196] width 17 height 4
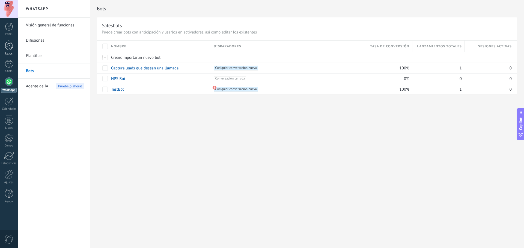
click at [10, 45] on div at bounding box center [9, 45] width 8 height 10
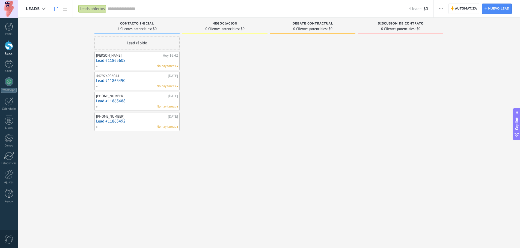
click at [136, 60] on link "Lead #11865608" at bounding box center [137, 60] width 82 height 5
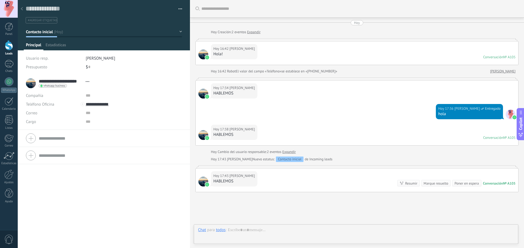
scroll to position [39, 0]
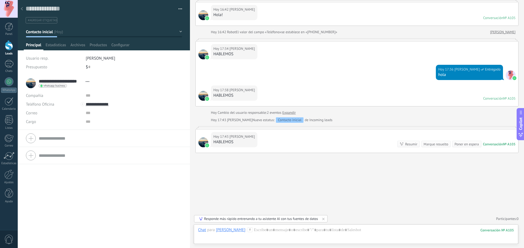
click at [17, 6] on div at bounding box center [9, 9] width 18 height 18
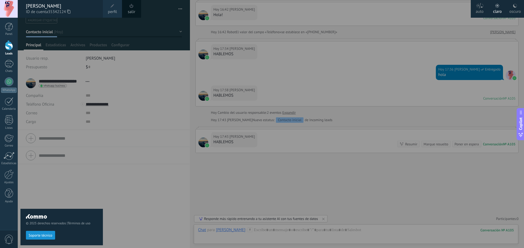
click at [151, 124] on div at bounding box center [280, 124] width 524 height 248
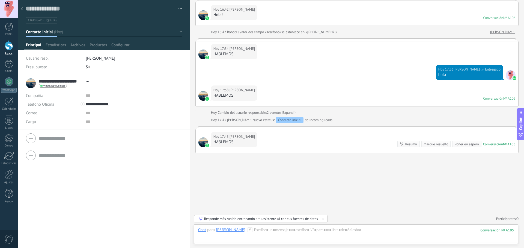
click at [23, 9] on div at bounding box center [22, 9] width 8 height 11
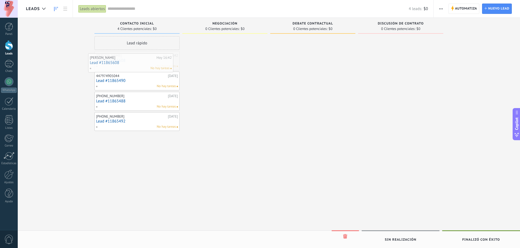
drag, startPoint x: 114, startPoint y: 63, endPoint x: 121, endPoint y: 64, distance: 6.6
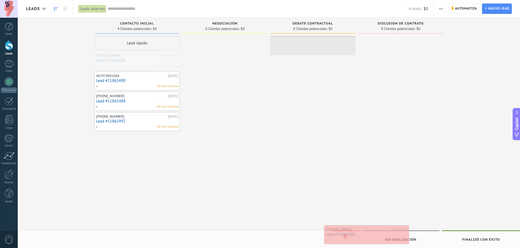
drag, startPoint x: 115, startPoint y: 64, endPoint x: 345, endPoint y: 238, distance: 288.1
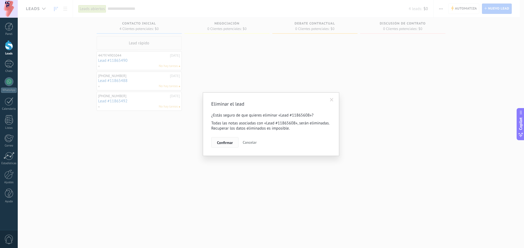
click at [221, 142] on span "Confirmar" at bounding box center [225, 143] width 16 height 4
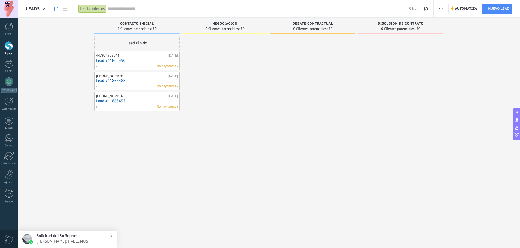
click at [8, 46] on div at bounding box center [9, 45] width 8 height 10
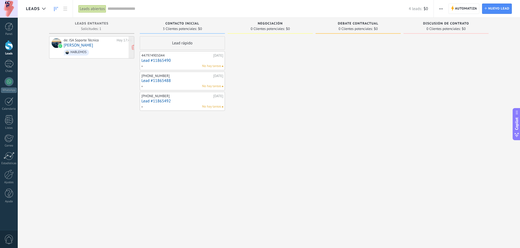
click at [71, 53] on div "HABLEMOS" at bounding box center [78, 52] width 16 height 4
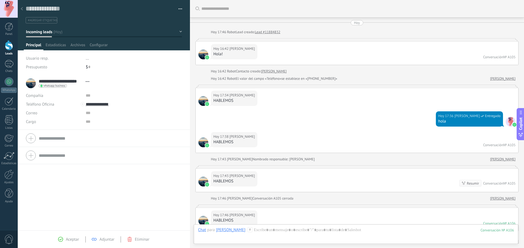
scroll to position [137, 0]
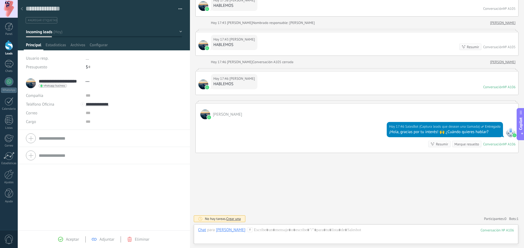
click at [218, 84] on div "HABLEMOS" at bounding box center [233, 84] width 41 height 5
click at [238, 84] on div "HABLEMOS" at bounding box center [233, 84] width 41 height 5
click at [10, 42] on div at bounding box center [9, 45] width 8 height 10
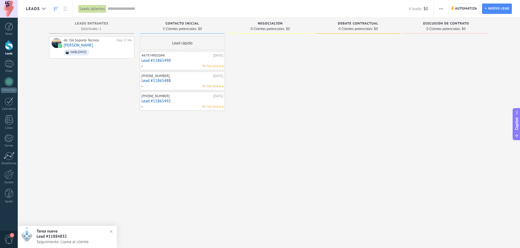
click at [83, 244] on span "Seguimiento: Llama al cliente" at bounding box center [73, 242] width 72 height 5
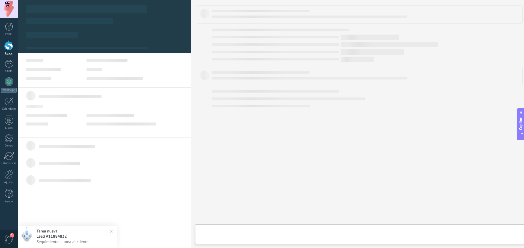
type textarea "**********"
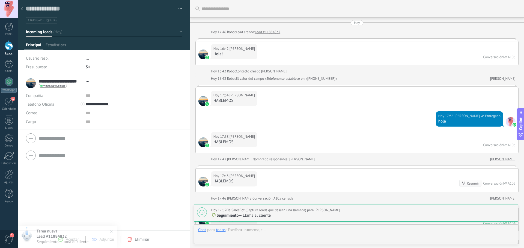
scroll to position [255, 0]
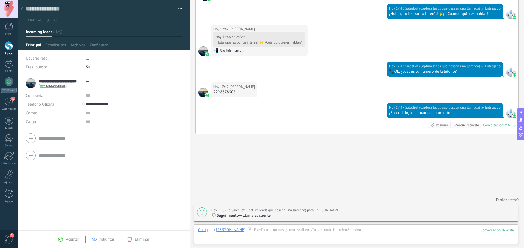
click at [7, 47] on div at bounding box center [9, 45] width 8 height 10
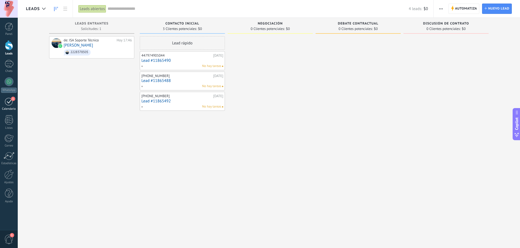
click at [4, 102] on link "1 Calendario" at bounding box center [9, 104] width 18 height 14
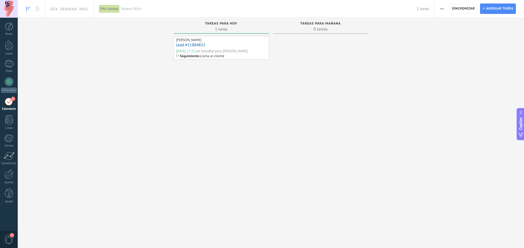
click at [8, 239] on span "1" at bounding box center [8, 240] width 9 height 10
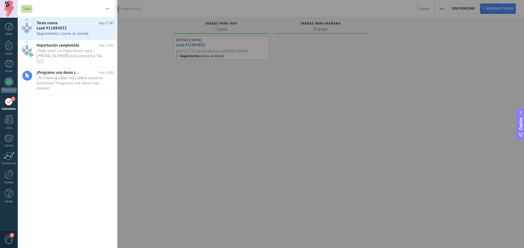
click at [225, 101] on div at bounding box center [262, 124] width 524 height 248
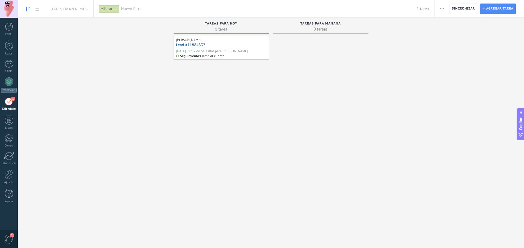
click at [198, 49] on div "de SalesBot para [PERSON_NAME]" at bounding box center [222, 51] width 52 height 5
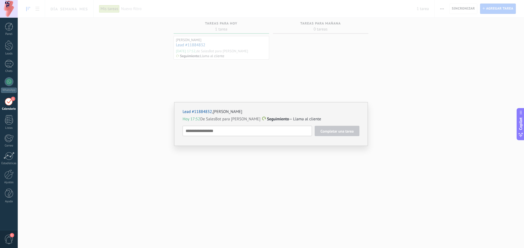
click at [149, 91] on div "Lead #11884832 , [PERSON_NAME] [DATE] 17:52 De SalesBot para [PERSON_NAME] — Ll…" at bounding box center [271, 124] width 506 height 248
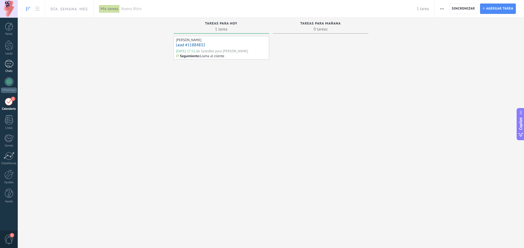
drag, startPoint x: 9, startPoint y: 69, endPoint x: 9, endPoint y: 64, distance: 4.6
click at [9, 69] on link "Chats" at bounding box center [9, 66] width 18 height 13
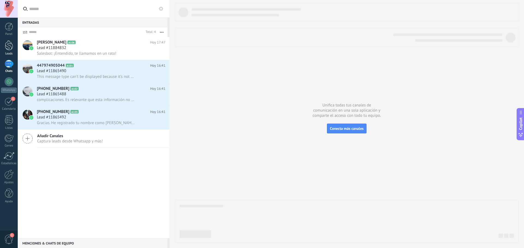
click at [9, 55] on div "Leads" at bounding box center [9, 54] width 16 height 4
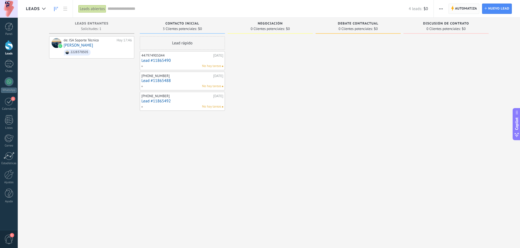
click at [467, 10] on span "Automatiza" at bounding box center [466, 9] width 22 height 10
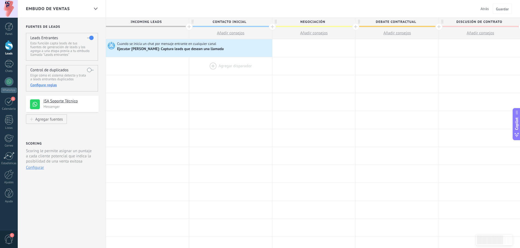
click at [209, 67] on div at bounding box center [230, 66] width 83 height 18
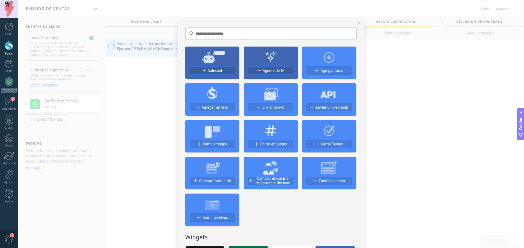
click at [359, 21] on span at bounding box center [359, 23] width 4 height 4
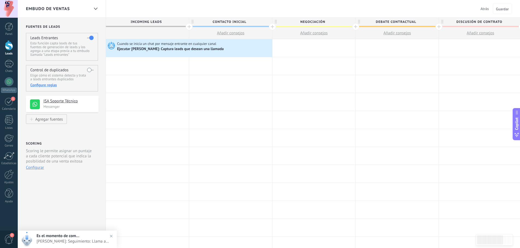
click at [12, 241] on span "2" at bounding box center [8, 240] width 9 height 10
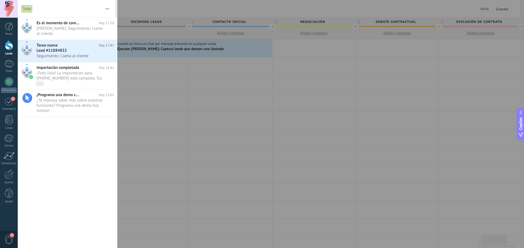
click at [170, 88] on div at bounding box center [262, 124] width 524 height 248
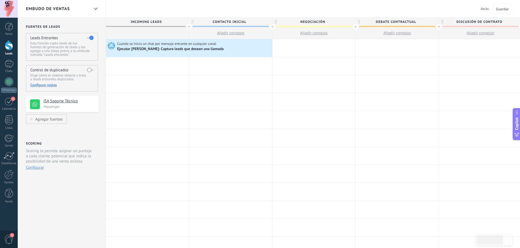
click at [220, 24] on span "Contacto inicial" at bounding box center [229, 22] width 80 height 8
click at [221, 22] on input "**********" at bounding box center [229, 22] width 72 height 8
click at [233, 21] on input "**********" at bounding box center [229, 22] width 72 height 8
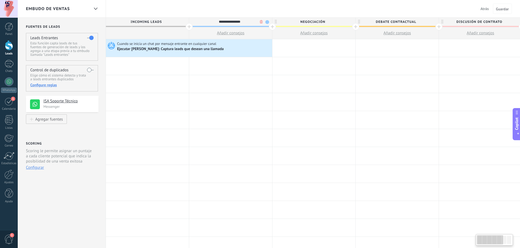
click at [158, 20] on span "Incoming leads" at bounding box center [146, 22] width 80 height 8
click at [125, 20] on span "Incoming leads" at bounding box center [146, 22] width 80 height 8
drag, startPoint x: 13, startPoint y: 99, endPoint x: 12, endPoint y: 92, distance: 6.9
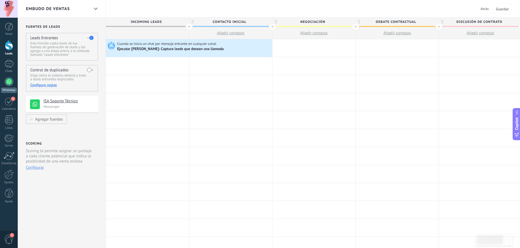
click at [13, 99] on span "1" at bounding box center [13, 99] width 4 height 4
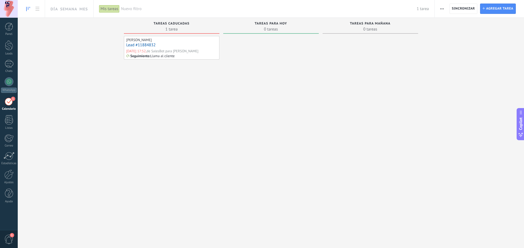
click at [148, 92] on div "[PERSON_NAME] Lead #11884832 [DATE] 17:52, de SalesBot para [PERSON_NAME] : Lla…" at bounding box center [171, 135] width 95 height 199
click at [12, 237] on span "1" at bounding box center [12, 235] width 4 height 4
